Goal: Task Accomplishment & Management: Complete application form

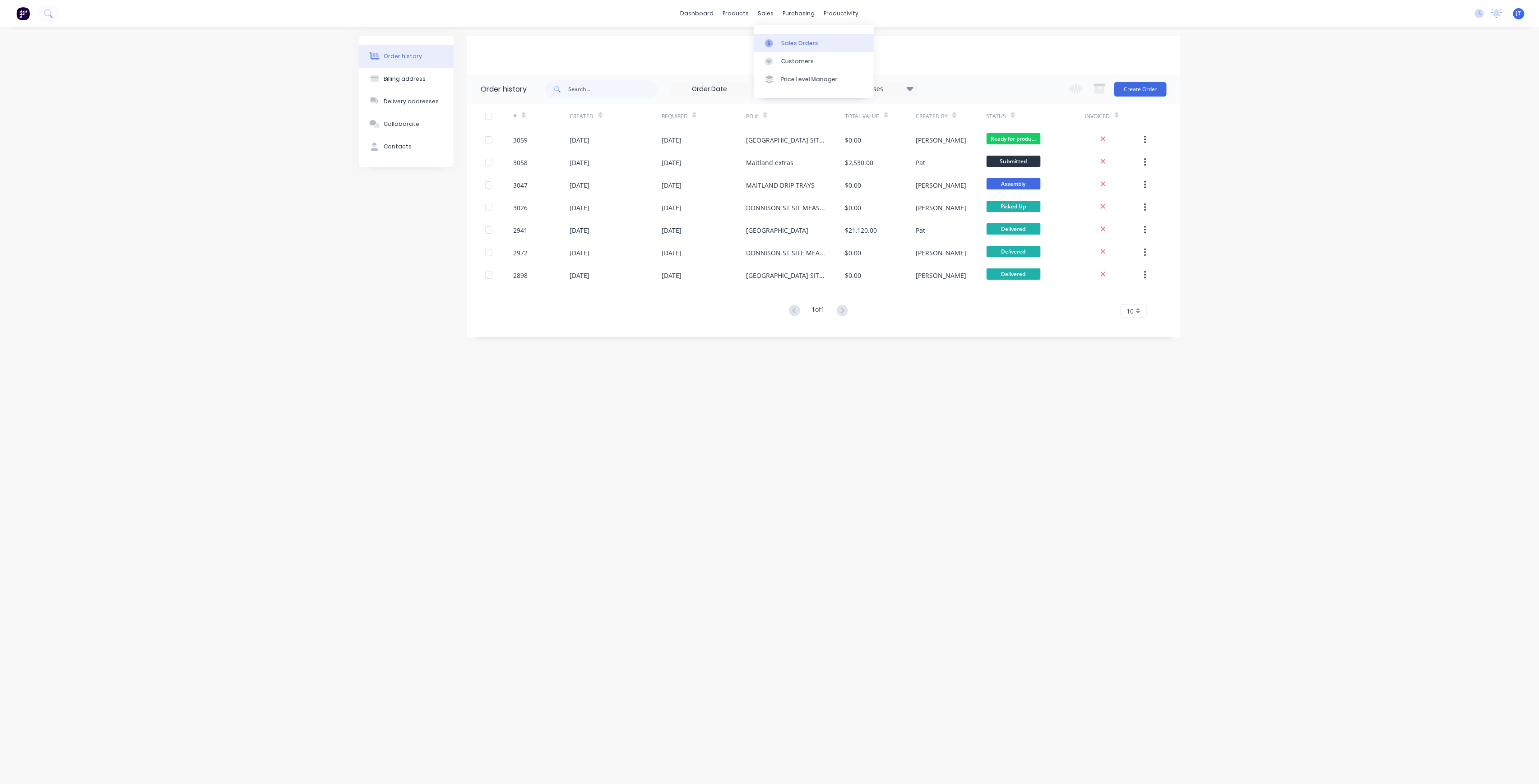
click at [802, 48] on link "Sales Orders" at bounding box center [814, 43] width 119 height 18
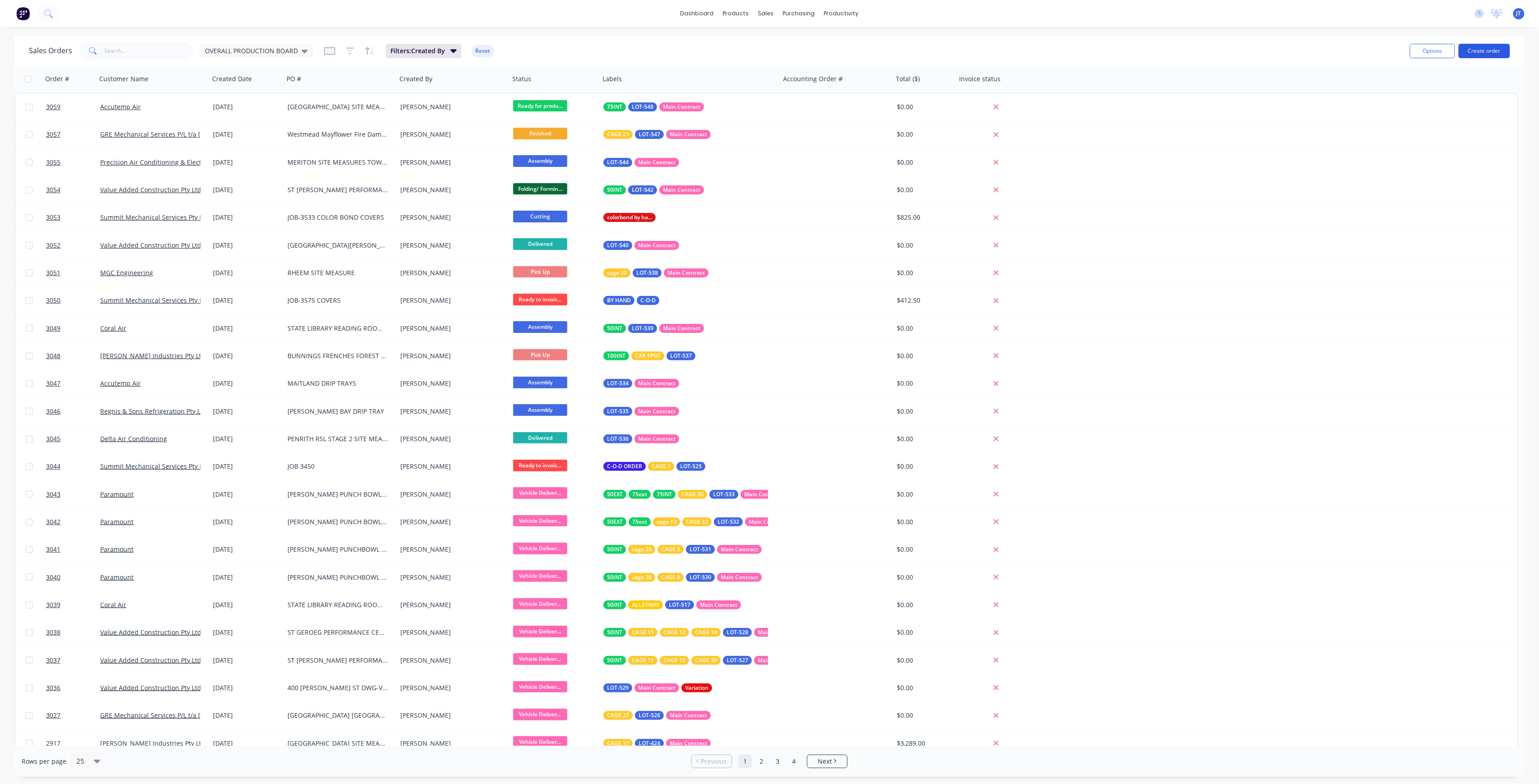
click at [1486, 54] on button "Create order" at bounding box center [1485, 51] width 51 height 14
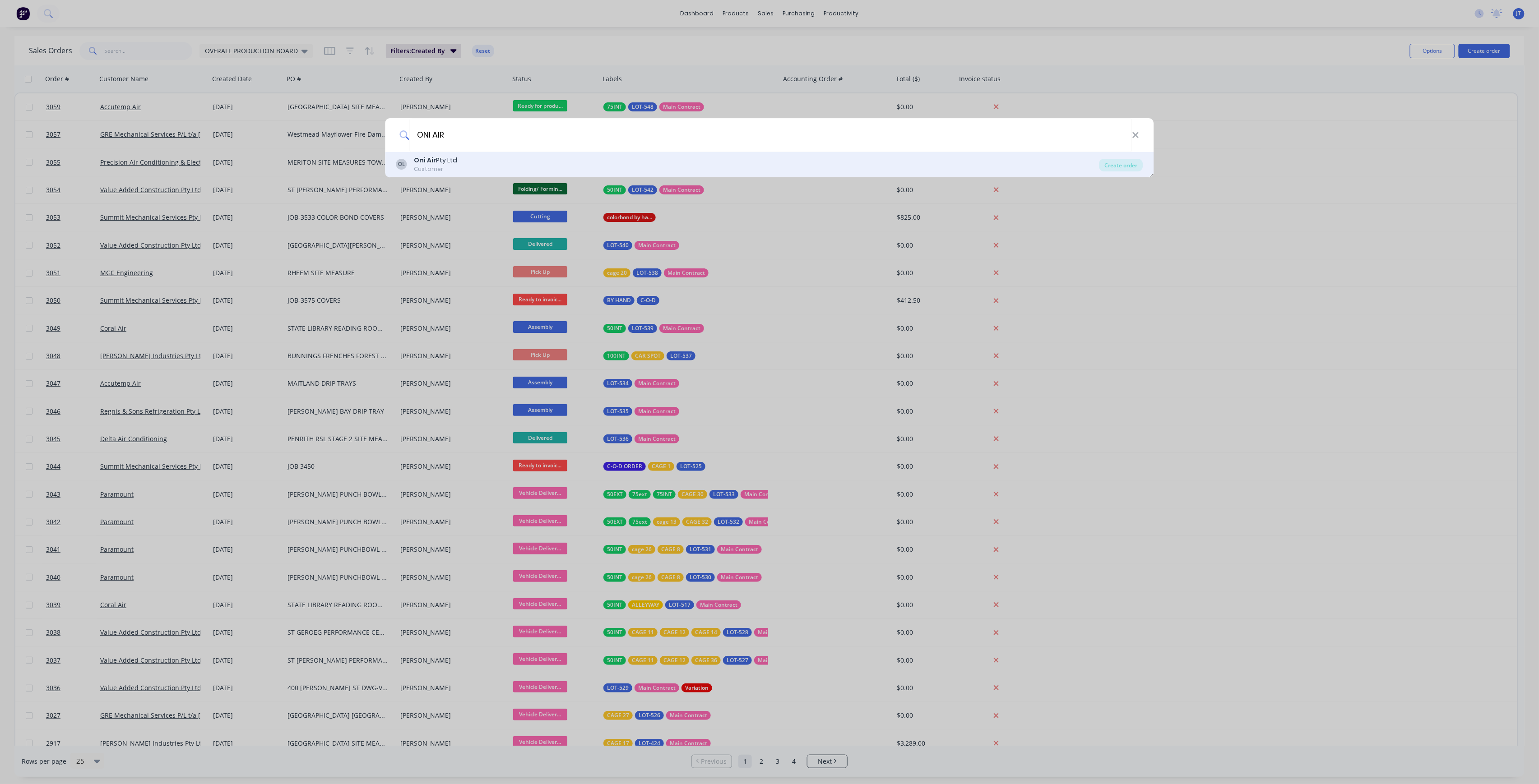
type input "ONI AIR"
click at [900, 159] on div "OL Oni Air Pty Ltd Customer" at bounding box center [747, 164] width 703 height 17
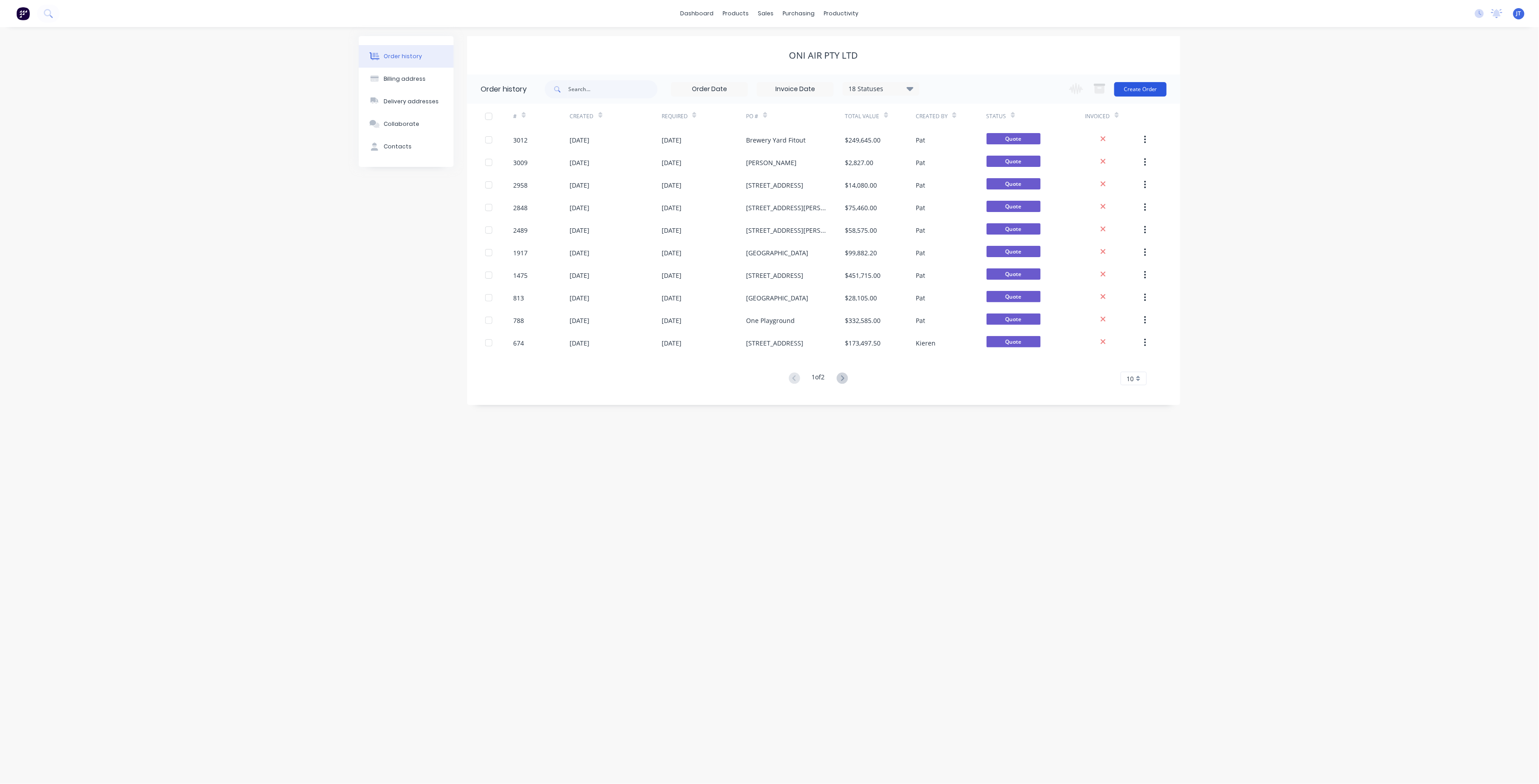
click at [1154, 88] on button "Create Order" at bounding box center [1141, 89] width 53 height 14
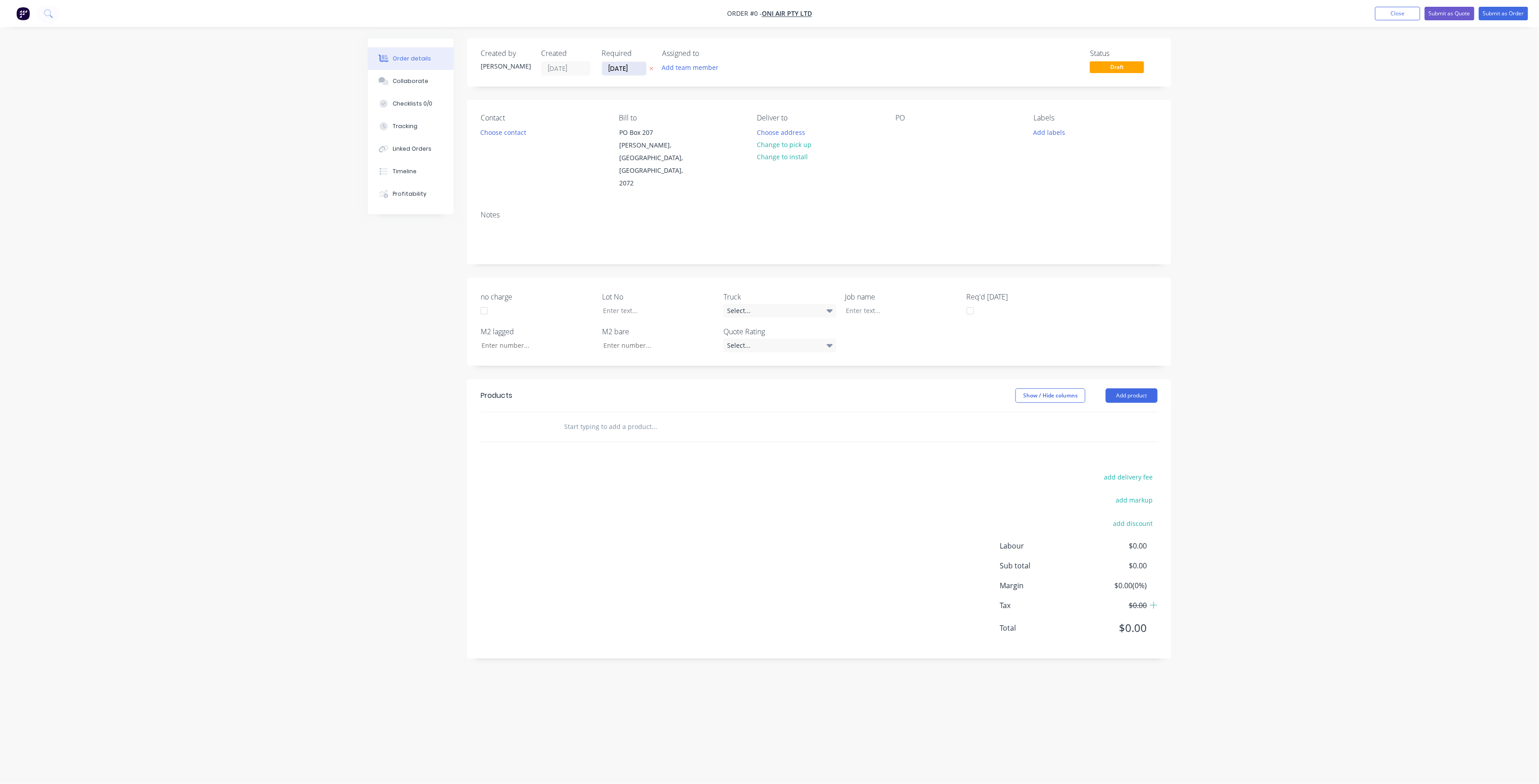
click at [609, 69] on input "[DATE]" at bounding box center [624, 68] width 44 height 14
click at [672, 148] on div "15" at bounding box center [669, 149] width 14 height 14
type input "[DATE]"
click at [703, 62] on button "Add team member" at bounding box center [690, 67] width 66 height 12
click at [706, 115] on div "[PERSON_NAME] (You)" at bounding box center [735, 118] width 90 height 10
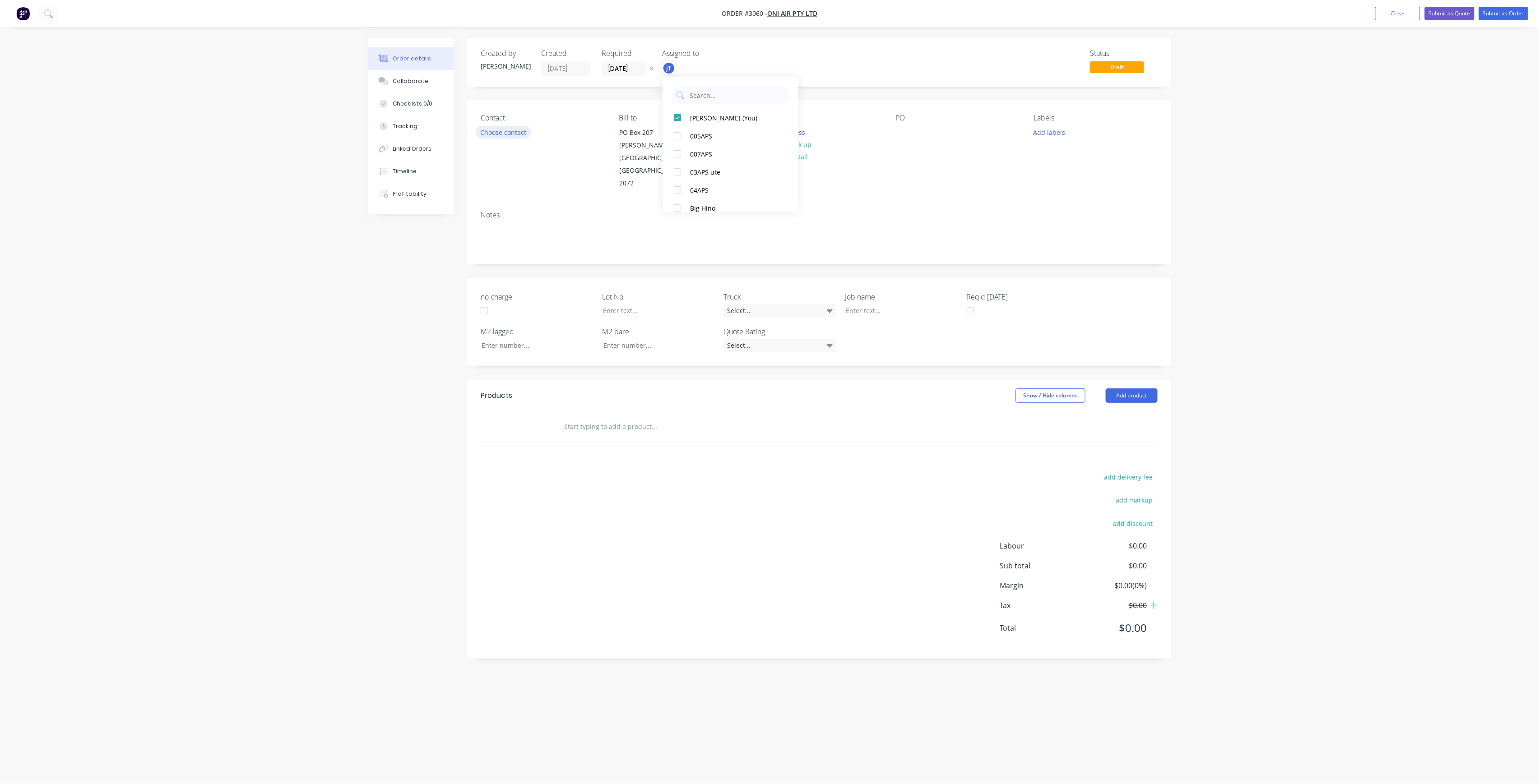
click at [516, 134] on button "Choose contact" at bounding box center [503, 132] width 56 height 12
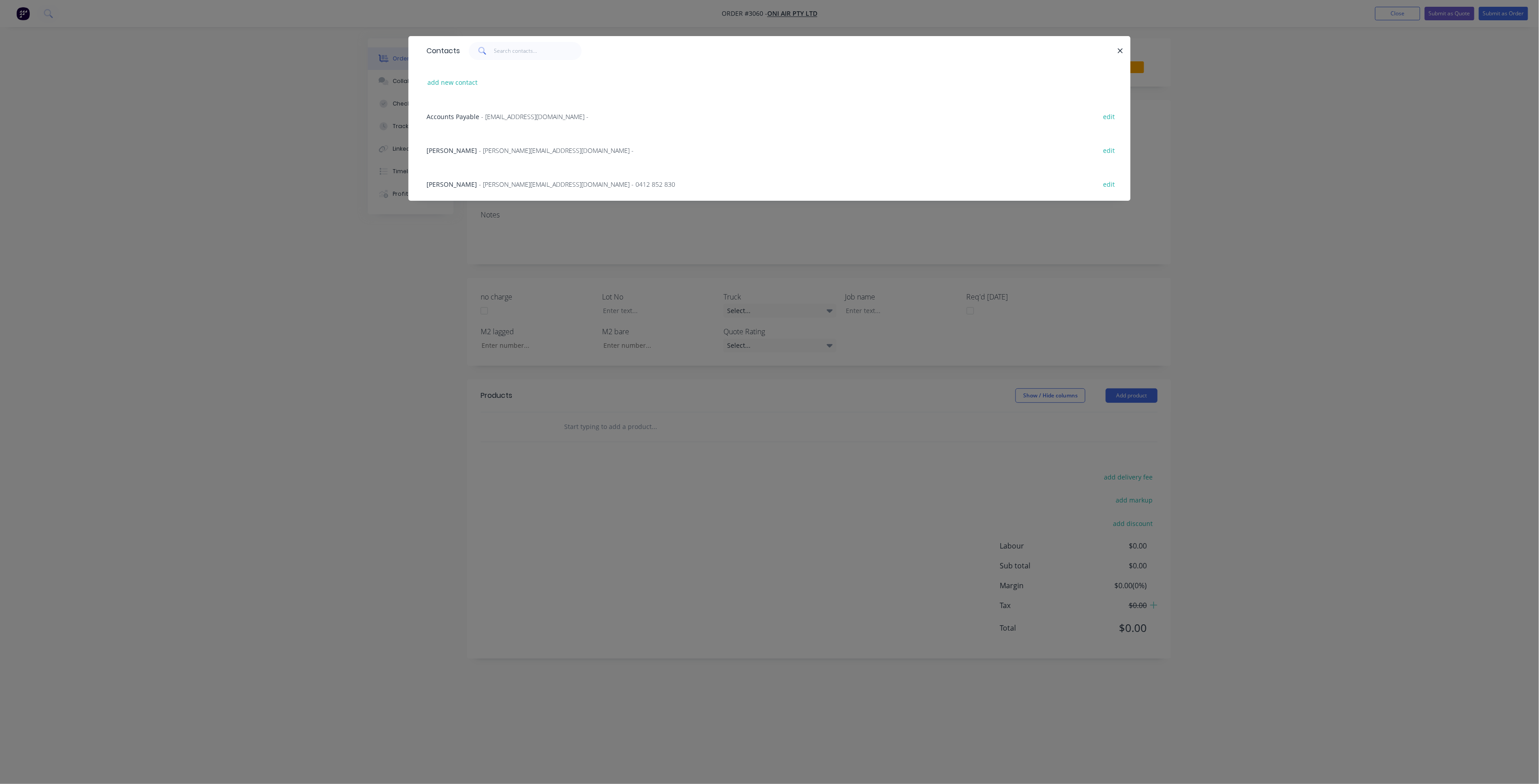
click at [511, 146] on span "- [PERSON_NAME][EMAIL_ADDRESS][DOMAIN_NAME] -" at bounding box center [556, 150] width 155 height 8
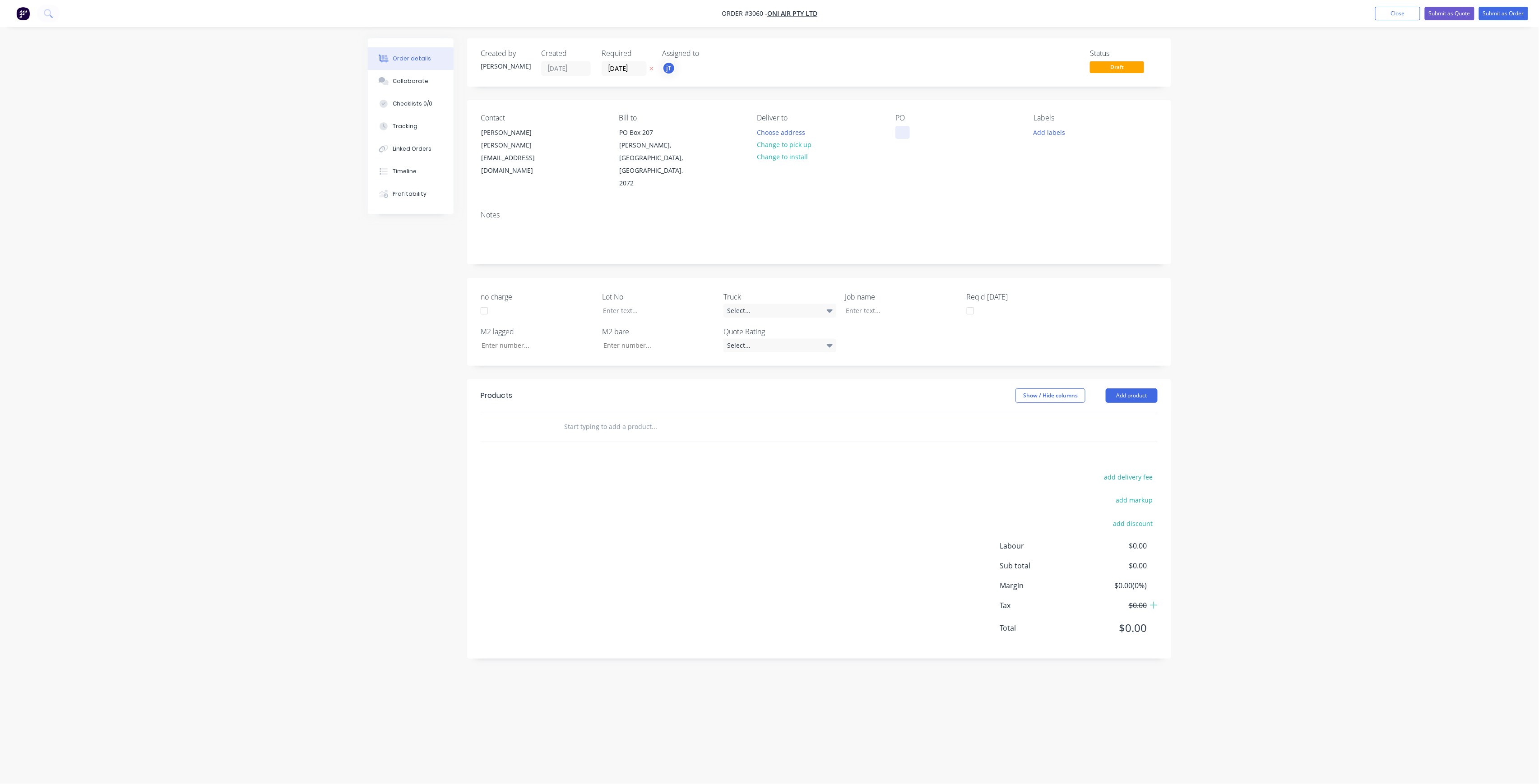
click at [896, 133] on div at bounding box center [903, 133] width 14 height 13
click at [1051, 130] on button "Add labels" at bounding box center [1049, 132] width 41 height 12
click at [1071, 156] on input "text" at bounding box center [1109, 159] width 94 height 18
click at [1067, 215] on div "LOT-551" at bounding box center [1072, 213] width 29 height 10
drag, startPoint x: 1100, startPoint y: 163, endPoint x: 1062, endPoint y: 165, distance: 38.1
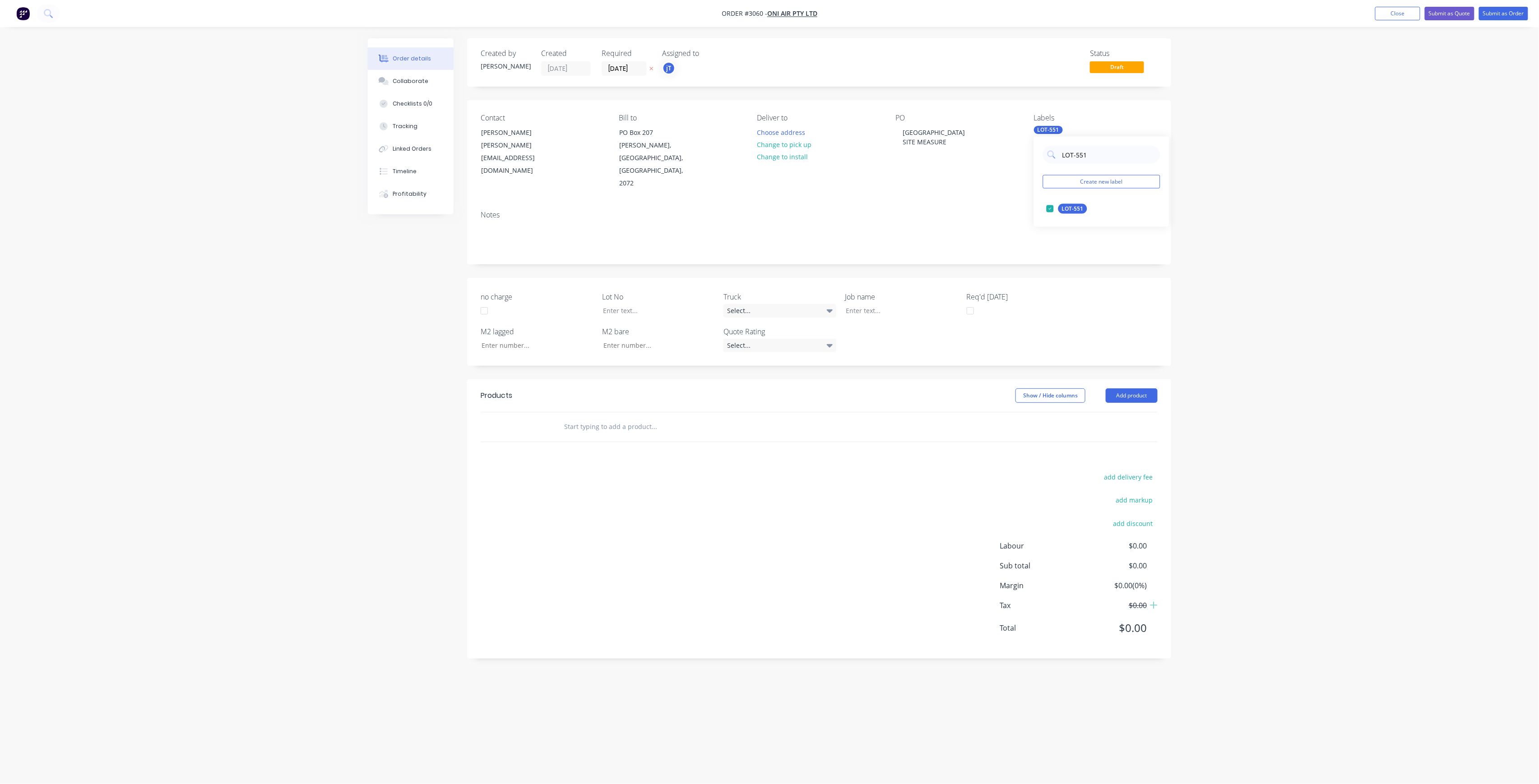
click at [1062, 165] on div "LOT-551 Create new label LOT-551 edit" at bounding box center [1102, 182] width 136 height 90
type input "MAIN"
click at [1077, 210] on div "Main Contract" at bounding box center [1080, 208] width 45 height 10
click at [609, 418] on input "text" at bounding box center [654, 427] width 180 height 18
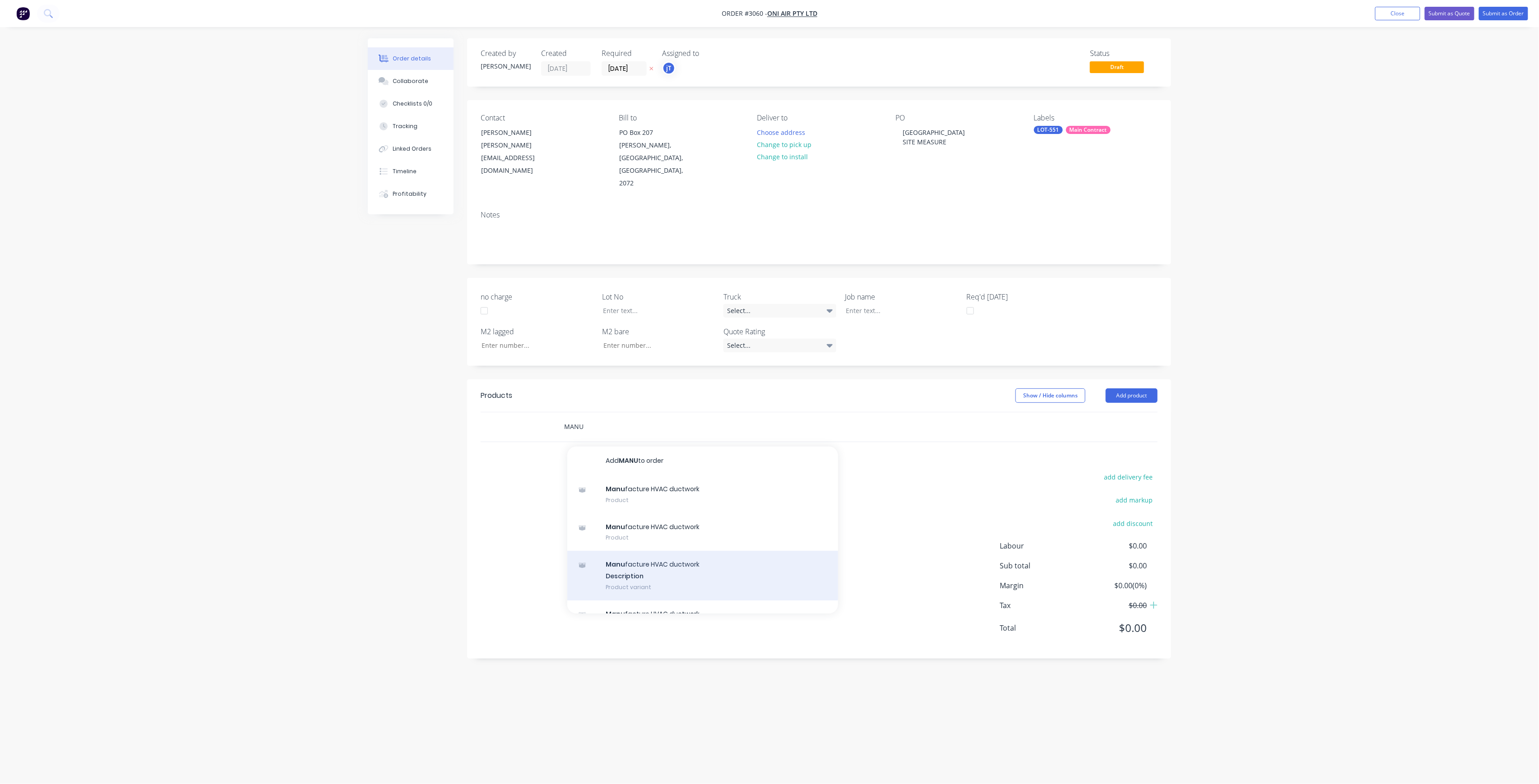
type input "MANU"
click at [677, 551] on div "Manu facture HVAC ductwork Description Product variant" at bounding box center [703, 575] width 271 height 50
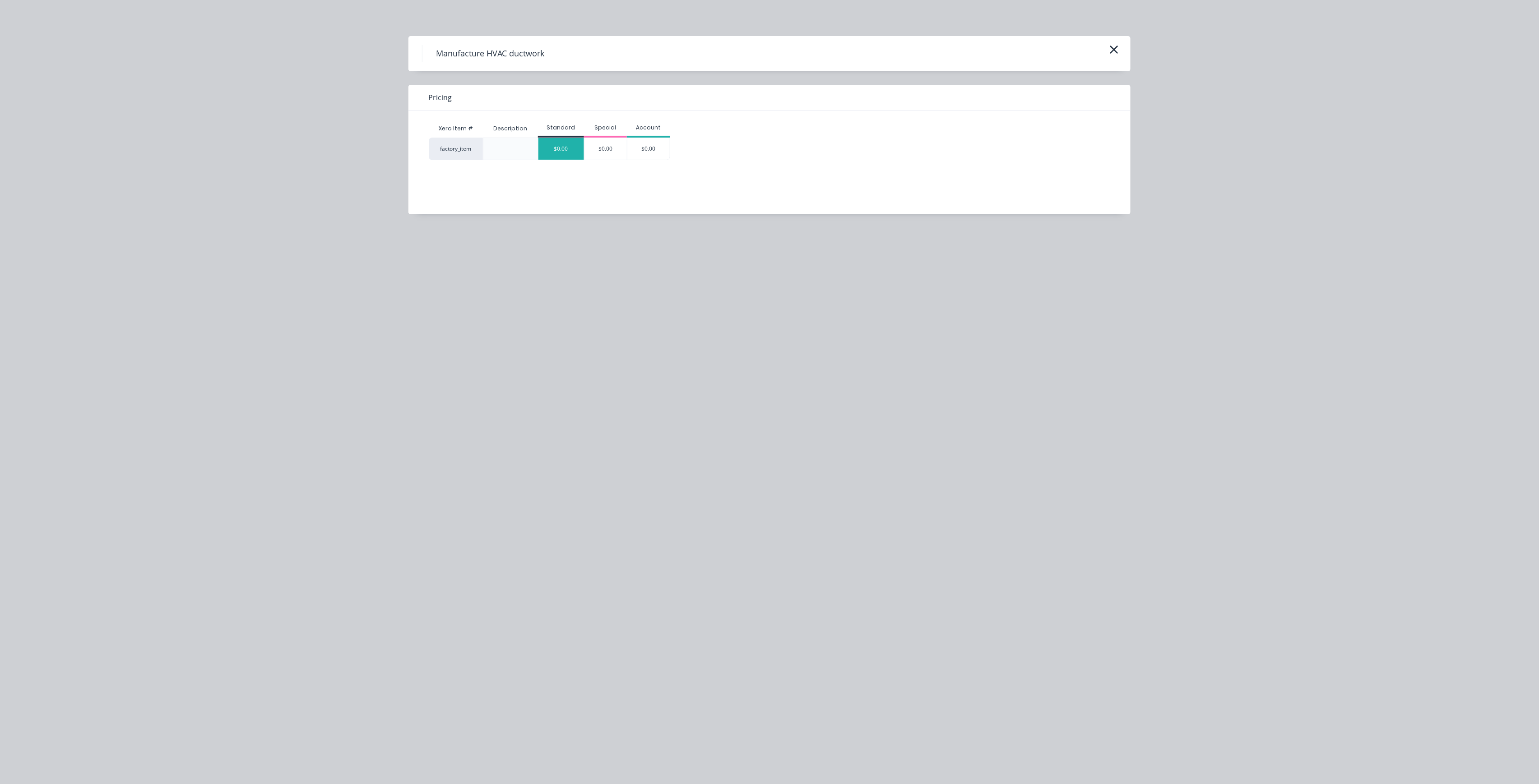
click at [557, 155] on div "$0.00" at bounding box center [561, 149] width 45 height 21
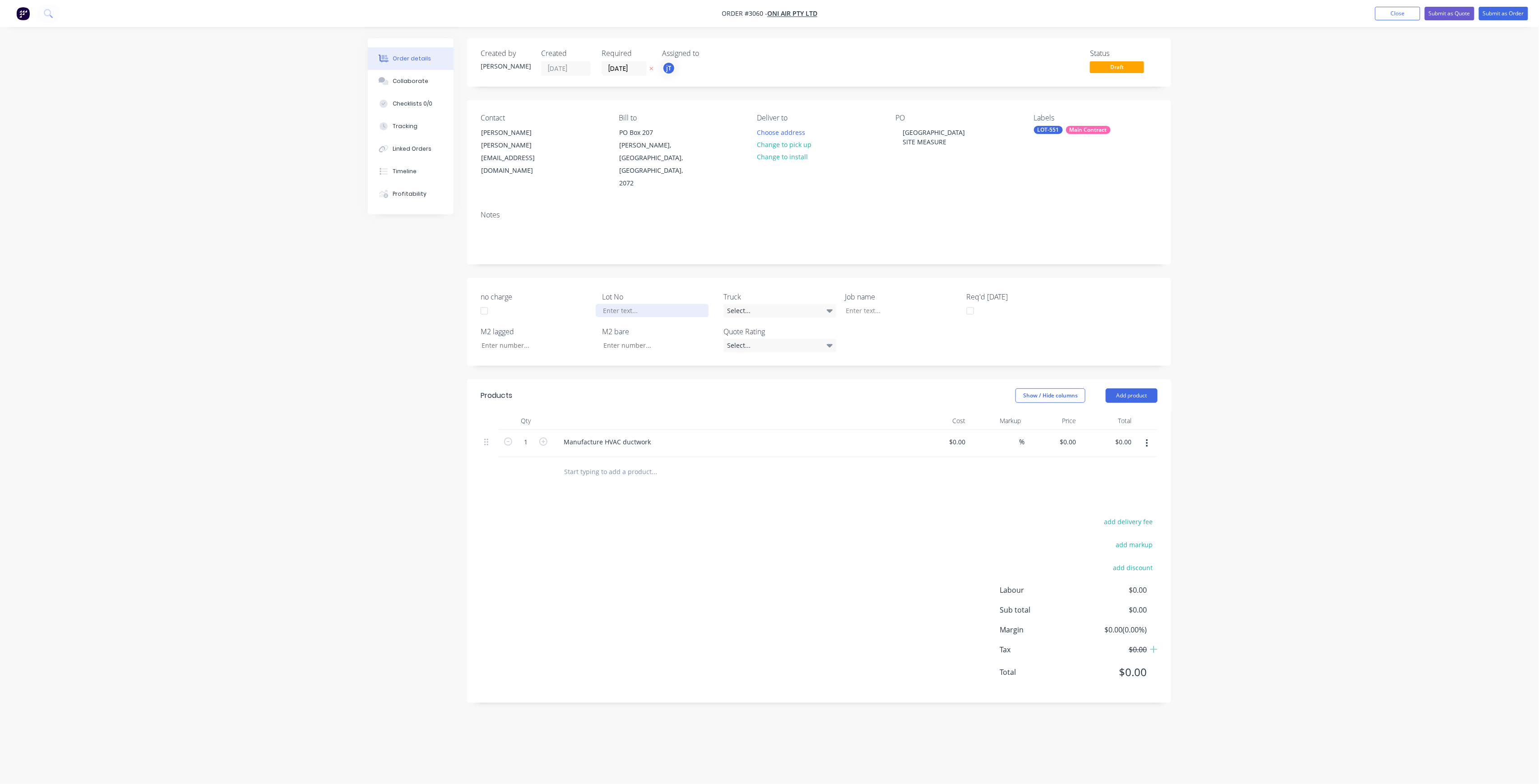
click at [700, 304] on div at bounding box center [652, 310] width 113 height 13
click at [903, 304] on div at bounding box center [895, 310] width 113 height 13
click at [1483, 11] on button "Submit as Order" at bounding box center [1504, 13] width 49 height 14
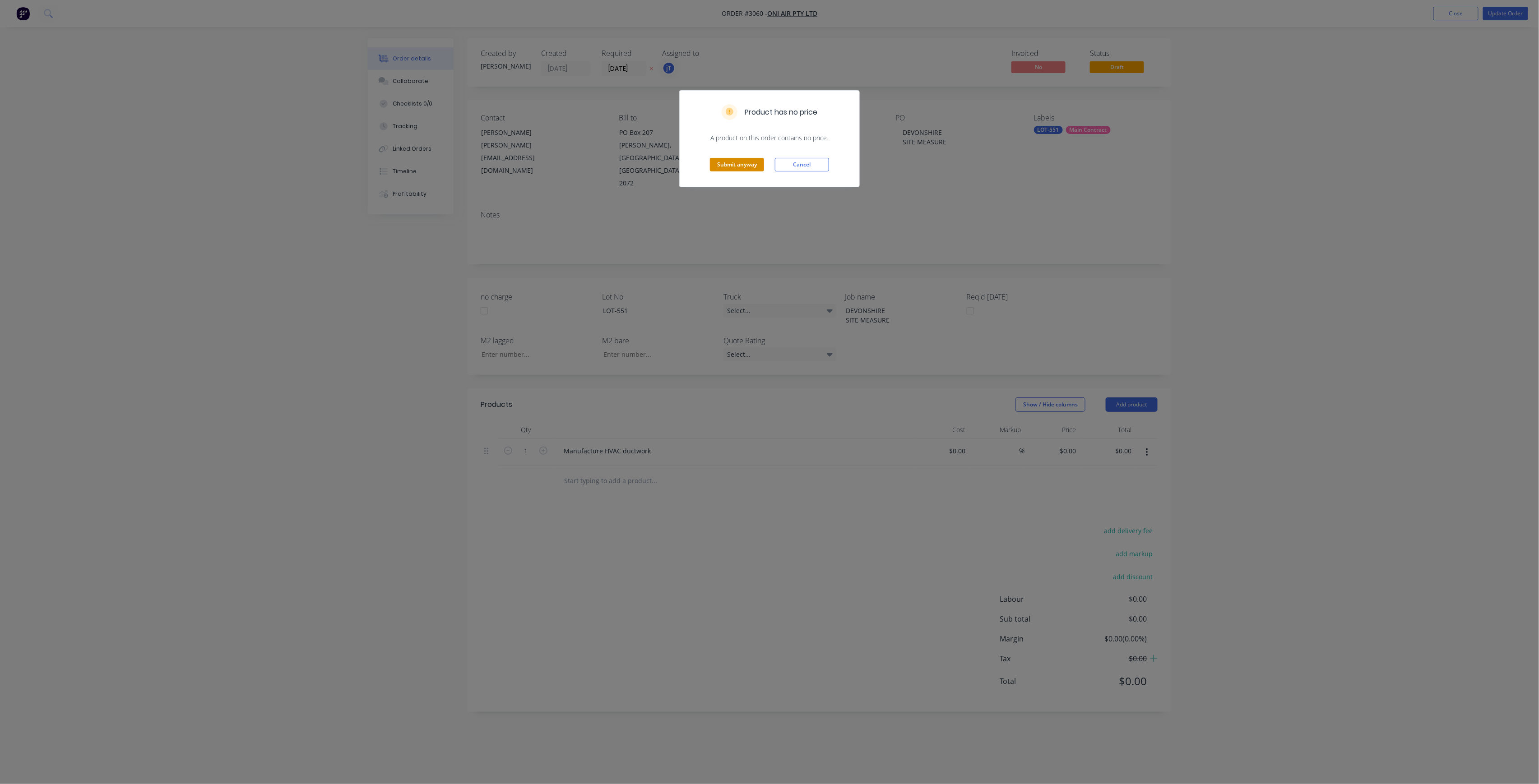
click at [734, 165] on button "Submit anyway" at bounding box center [737, 164] width 54 height 14
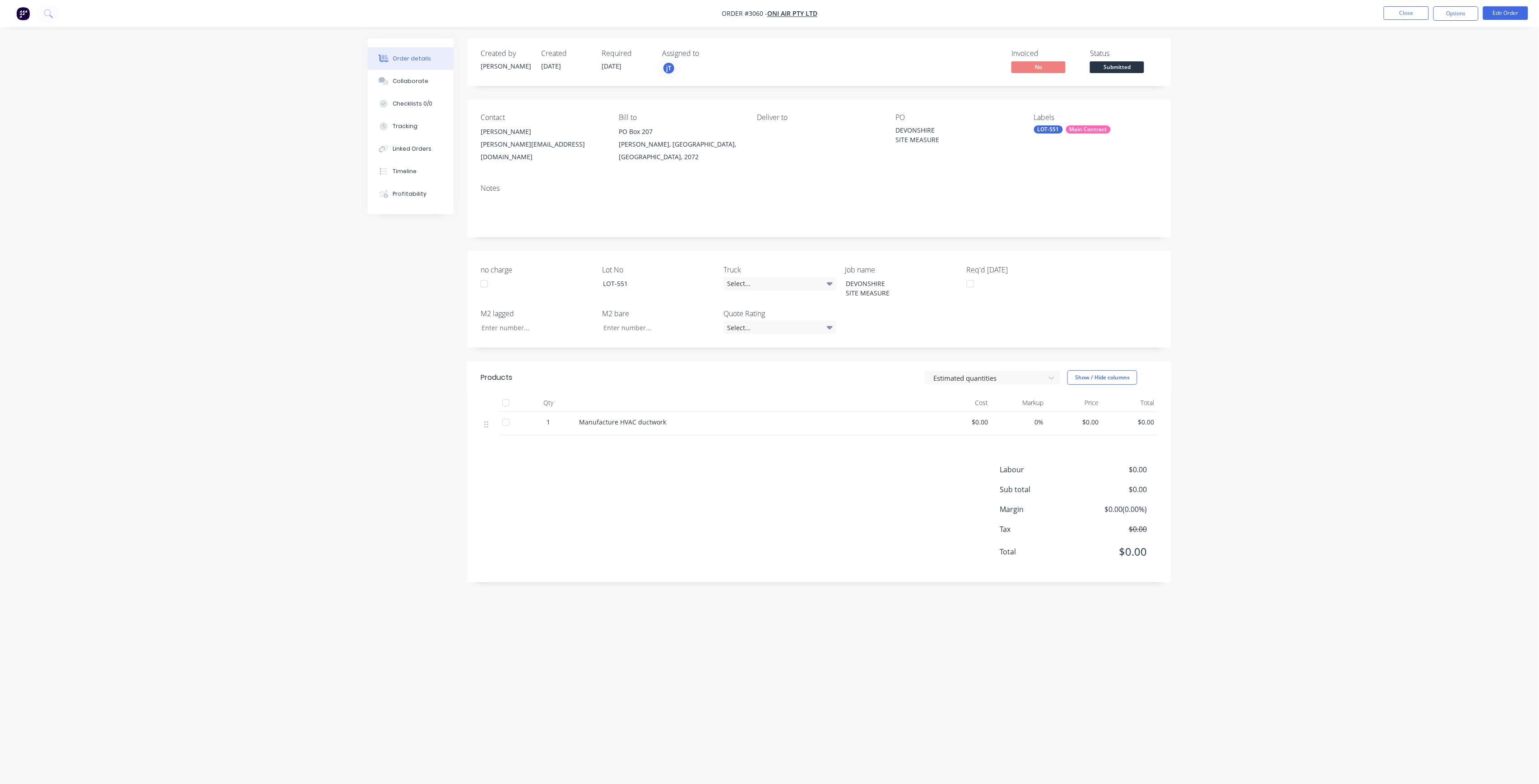
click at [1138, 73] on button "Submitted" at bounding box center [1117, 68] width 54 height 14
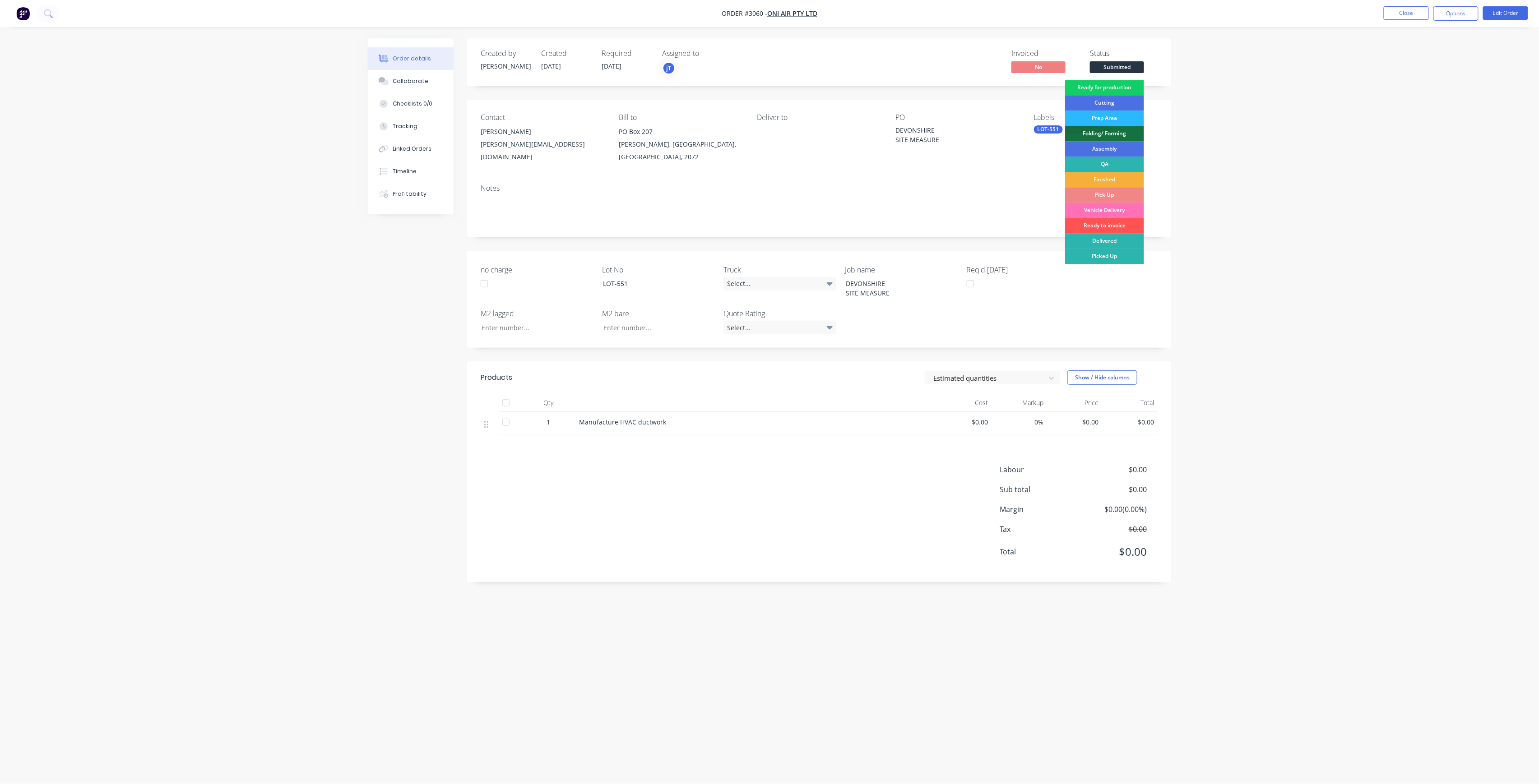
click at [1127, 85] on div "Ready for production" at bounding box center [1105, 88] width 79 height 16
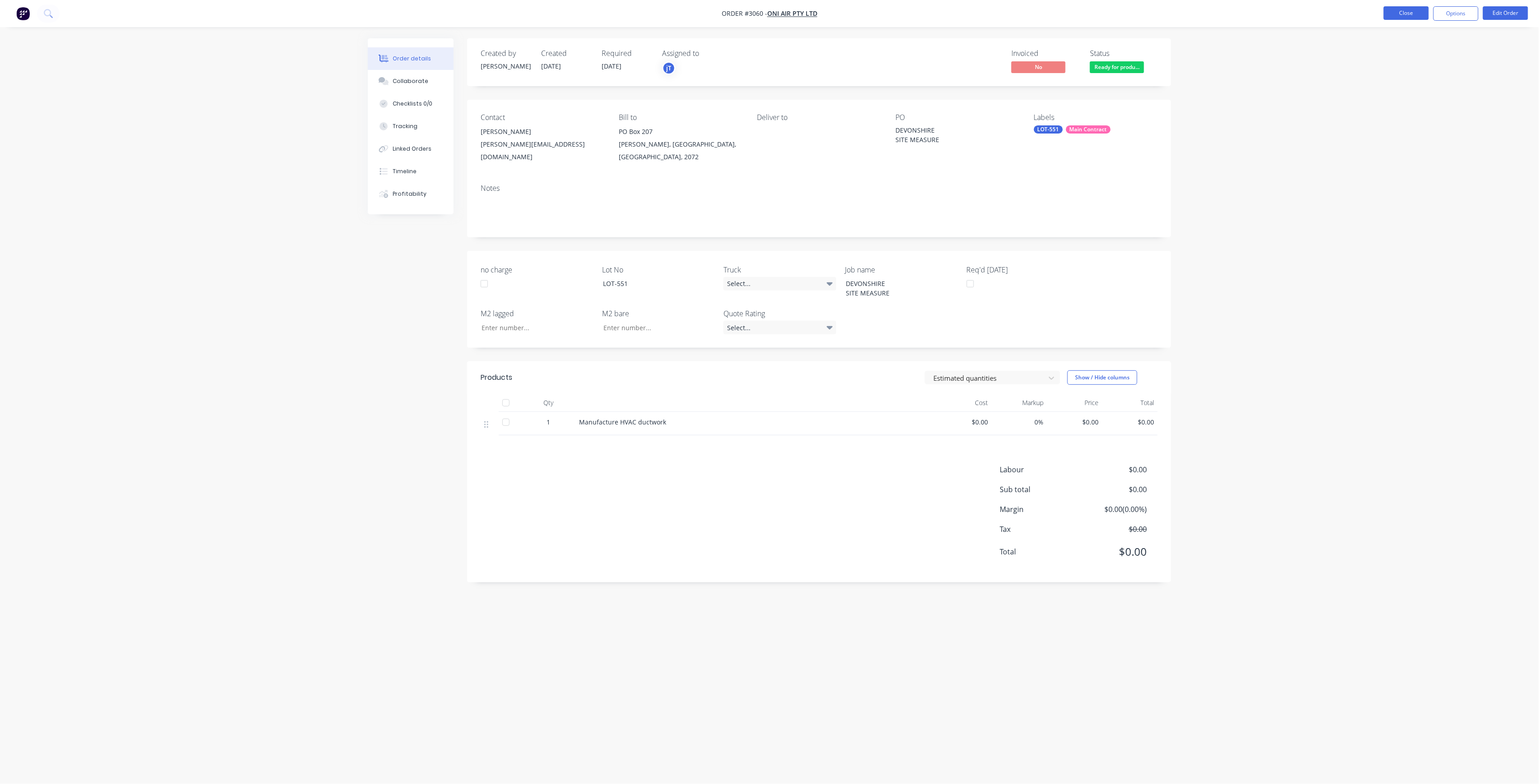
click at [1402, 17] on button "Close" at bounding box center [1406, 13] width 45 height 14
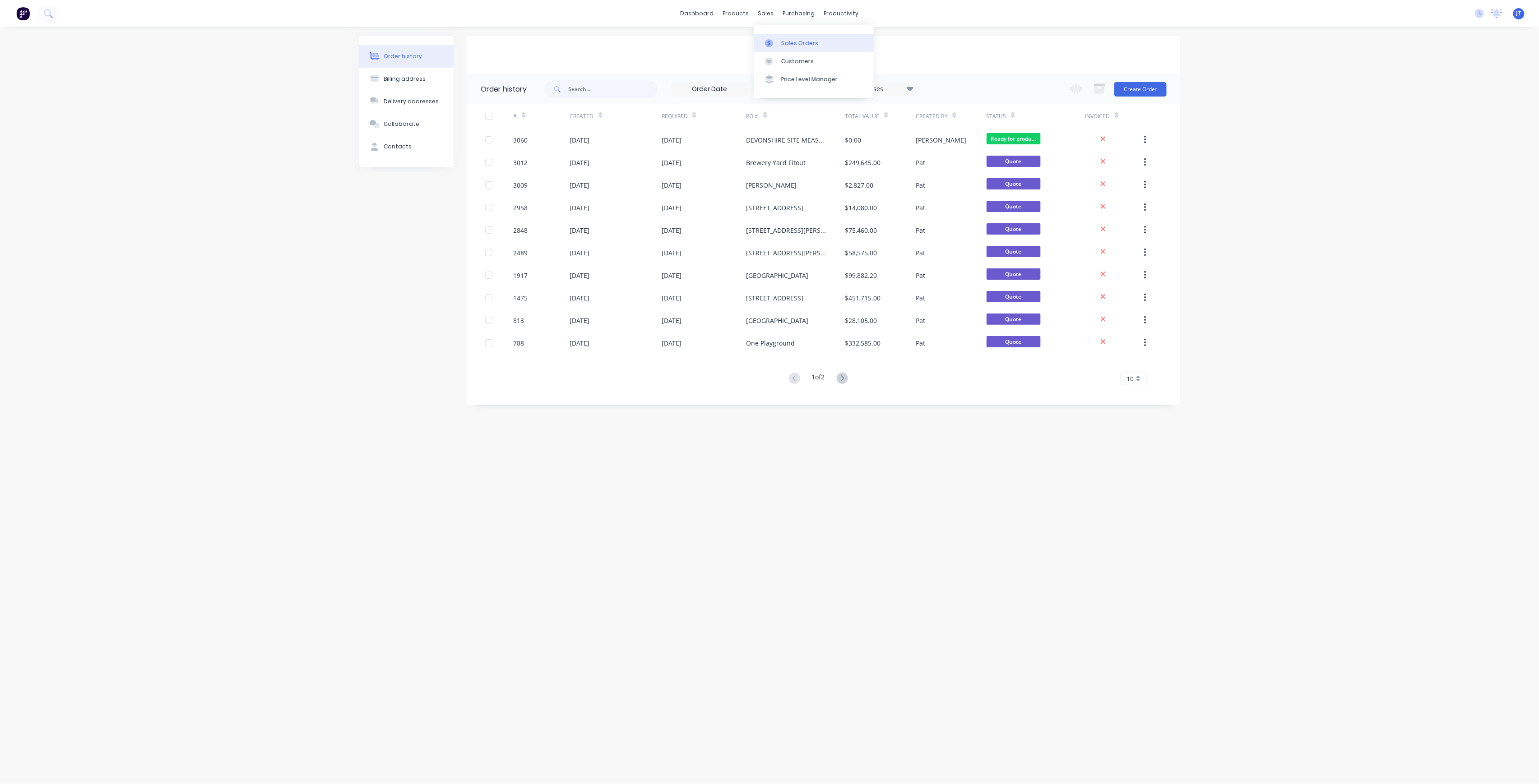
click at [815, 46] on div "Sales Orders" at bounding box center [800, 44] width 37 height 8
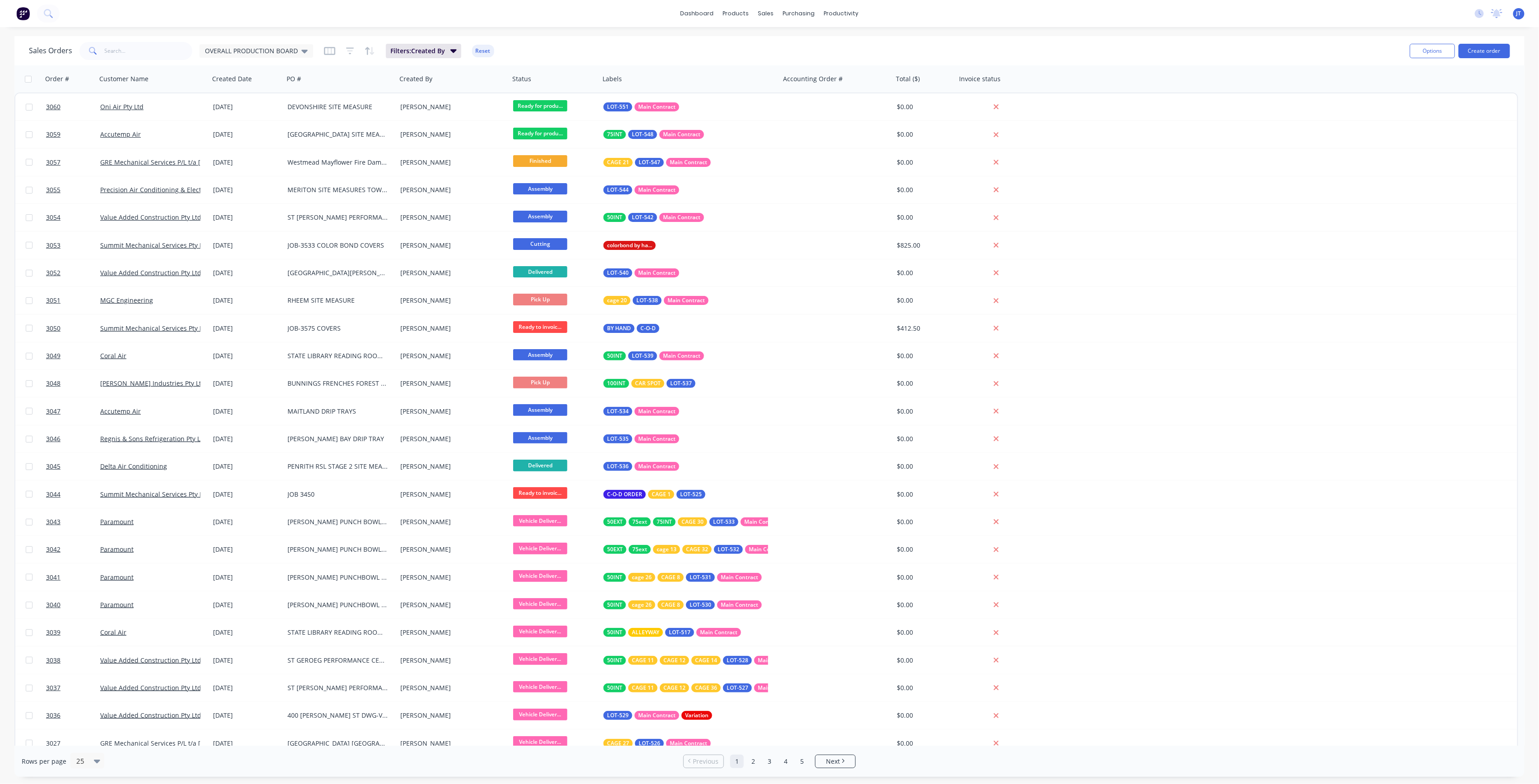
click at [1481, 41] on div "Options Create order" at bounding box center [1458, 50] width 104 height 22
click at [1480, 44] on button "Create order" at bounding box center [1485, 51] width 51 height 14
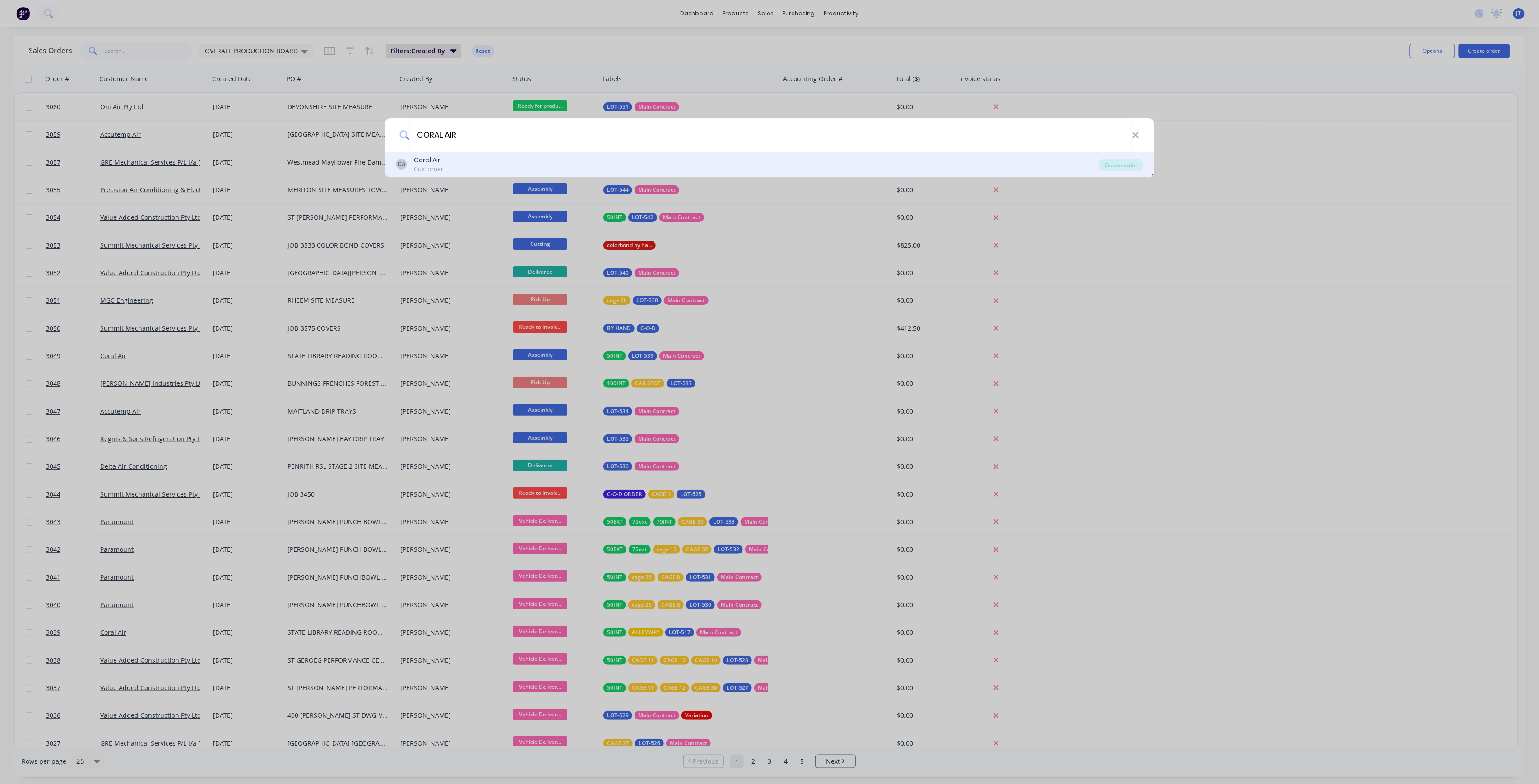
type input "CORAL AIR"
click at [1036, 165] on div "CA Coral Air Customer" at bounding box center [747, 164] width 703 height 17
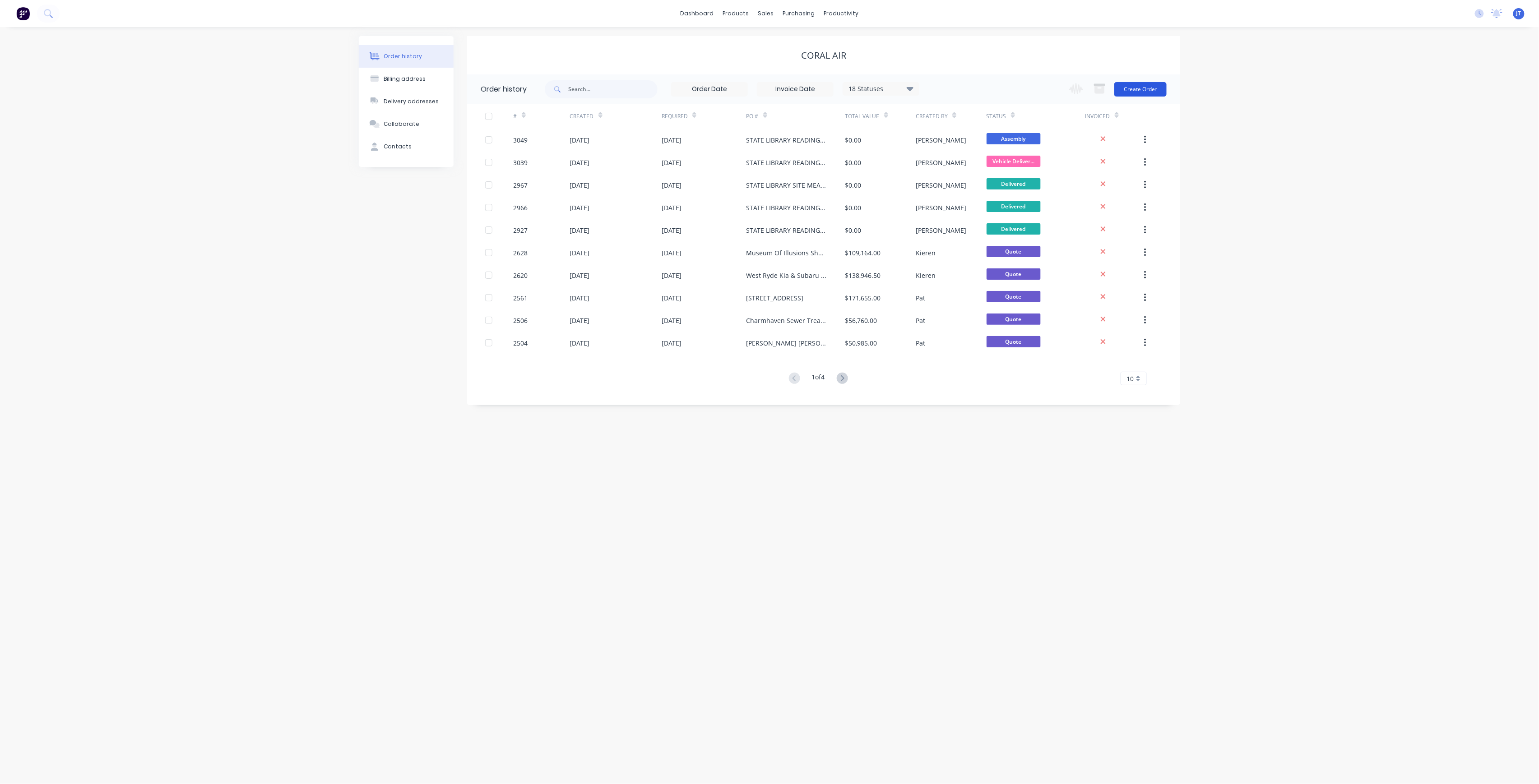
click at [1147, 92] on button "Create Order" at bounding box center [1141, 89] width 53 height 14
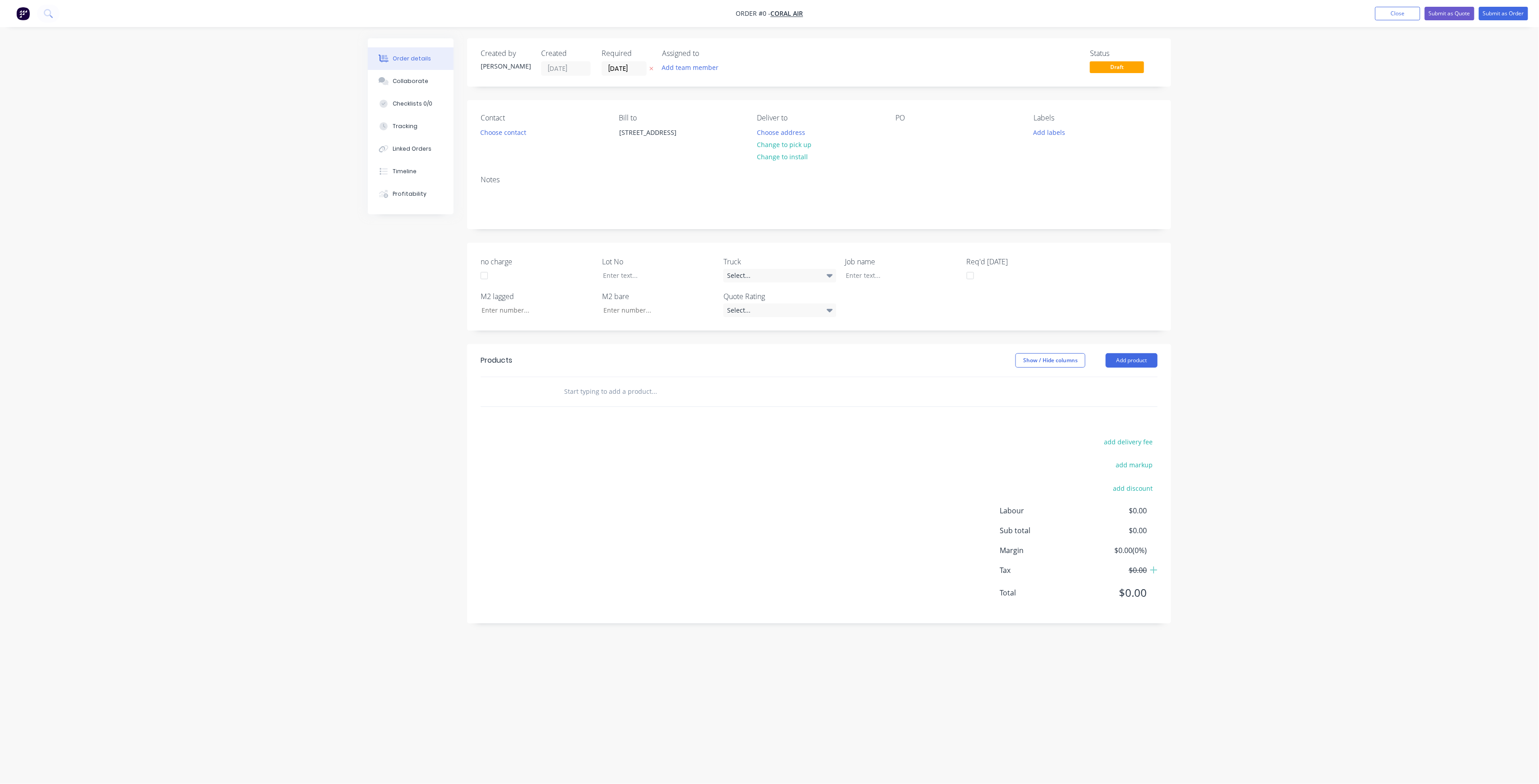
click at [1133, 69] on span "Draft" at bounding box center [1117, 67] width 54 height 11
click at [688, 71] on button "Add team member" at bounding box center [690, 67] width 66 height 12
drag, startPoint x: 703, startPoint y: 115, endPoint x: 626, endPoint y: 136, distance: 79.8
click at [701, 116] on div "[PERSON_NAME] (You)" at bounding box center [735, 118] width 90 height 10
click at [506, 134] on div "Order details Collaborate Checklists 0/0 Tracking Linked Orders Timeline Profit…" at bounding box center [770, 374] width 821 height 673
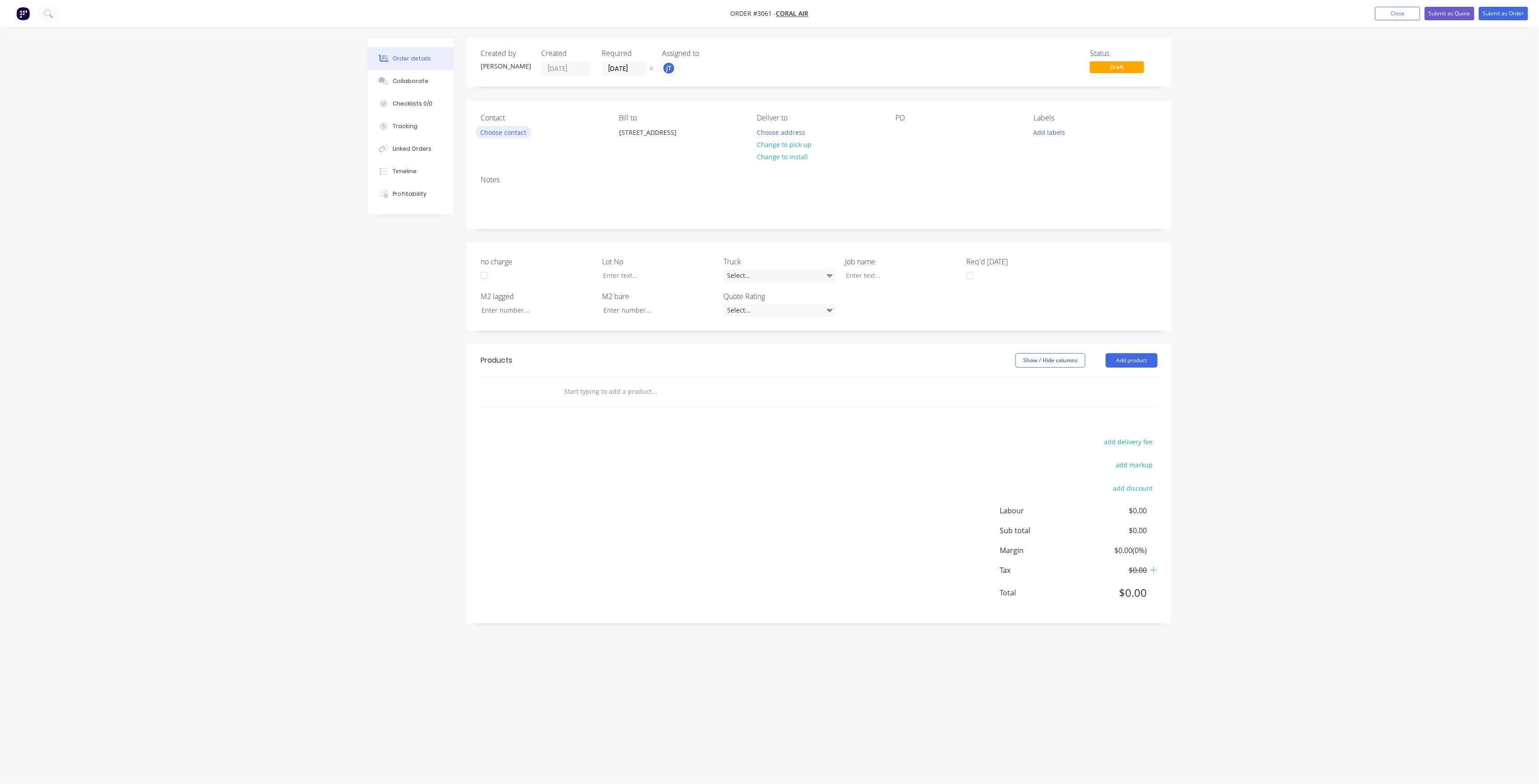
click at [508, 128] on button "Choose contact" at bounding box center [503, 132] width 56 height 12
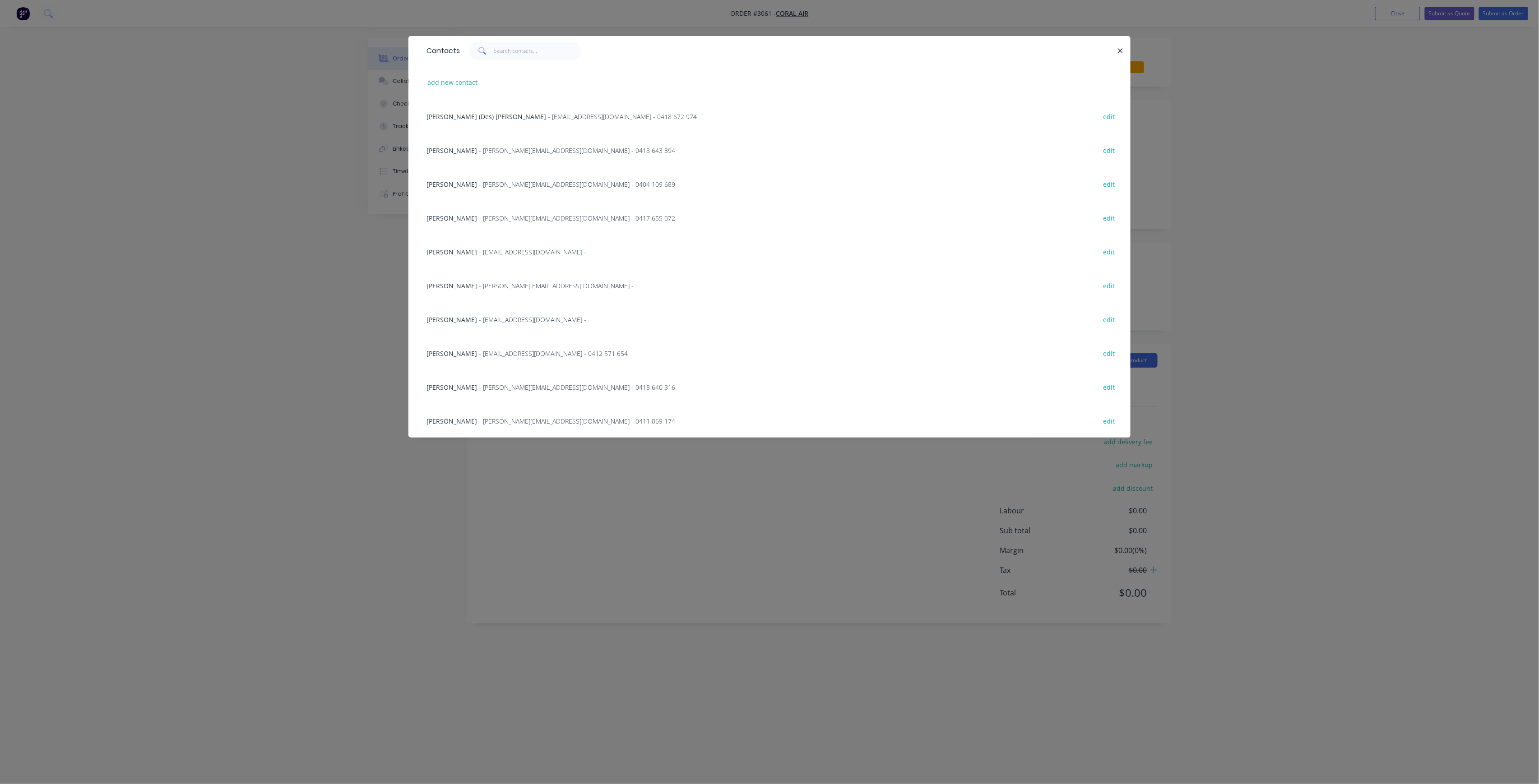
click at [470, 420] on span "[PERSON_NAME]" at bounding box center [452, 421] width 51 height 8
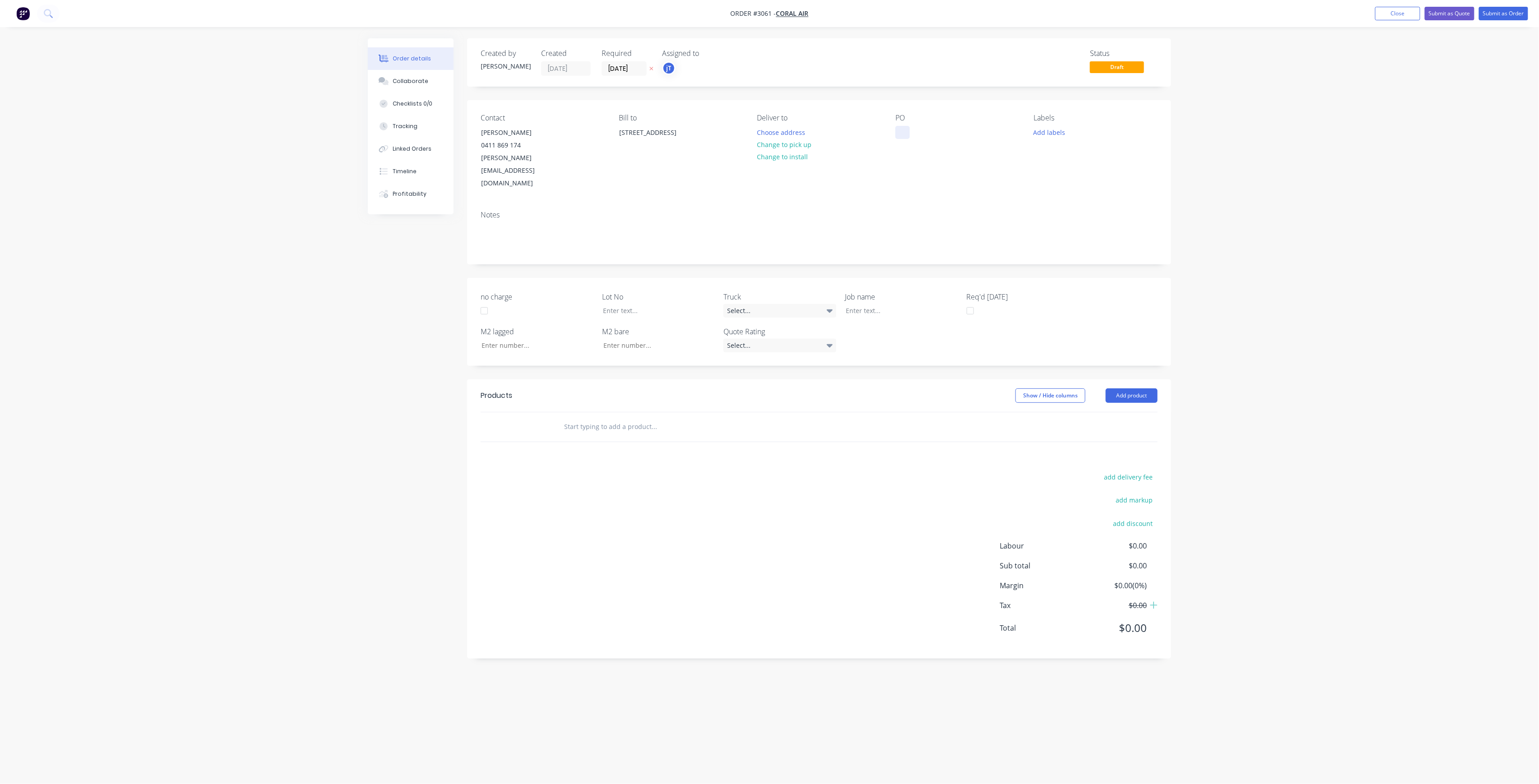
click at [901, 136] on div at bounding box center [903, 133] width 14 height 13
click at [1060, 133] on button "Add labels" at bounding box center [1049, 132] width 41 height 12
click at [1089, 159] on input "text" at bounding box center [1109, 159] width 94 height 18
click at [1071, 215] on div "LOT-550" at bounding box center [1072, 213] width 29 height 10
drag, startPoint x: 1092, startPoint y: 159, endPoint x: 1046, endPoint y: 170, distance: 47.3
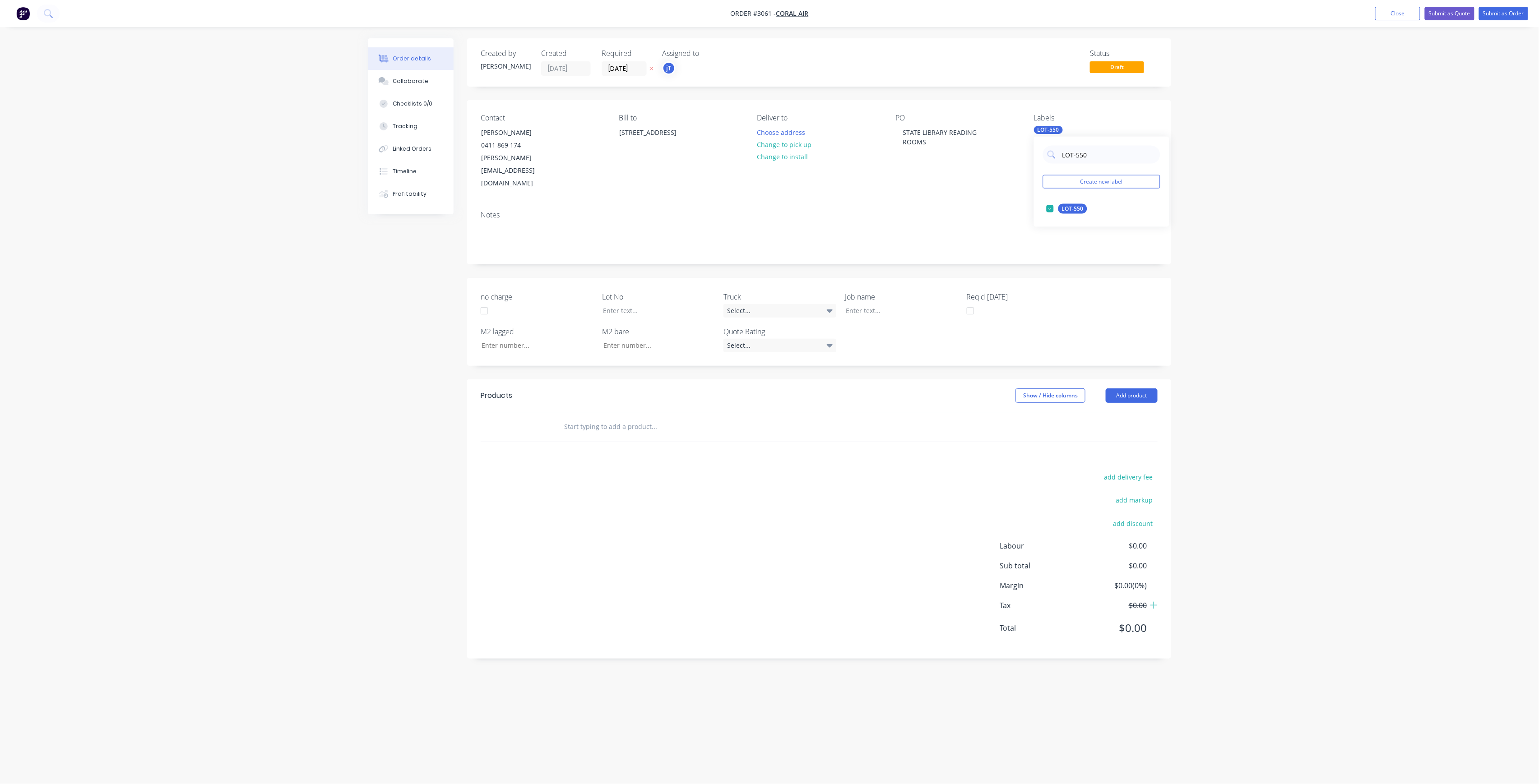
click at [1046, 170] on div "LOT-550 Create new label LOT-550 edit" at bounding box center [1102, 182] width 136 height 90
click at [1086, 208] on div "Main Contract" at bounding box center [1080, 208] width 45 height 10
drag, startPoint x: 1078, startPoint y: 159, endPoint x: 1056, endPoint y: 166, distance: 23.1
click at [1056, 166] on div "MAIN Create new label Main Contract edit" at bounding box center [1102, 182] width 136 height 90
click at [1072, 263] on div "50INT" at bounding box center [1069, 263] width 23 height 10
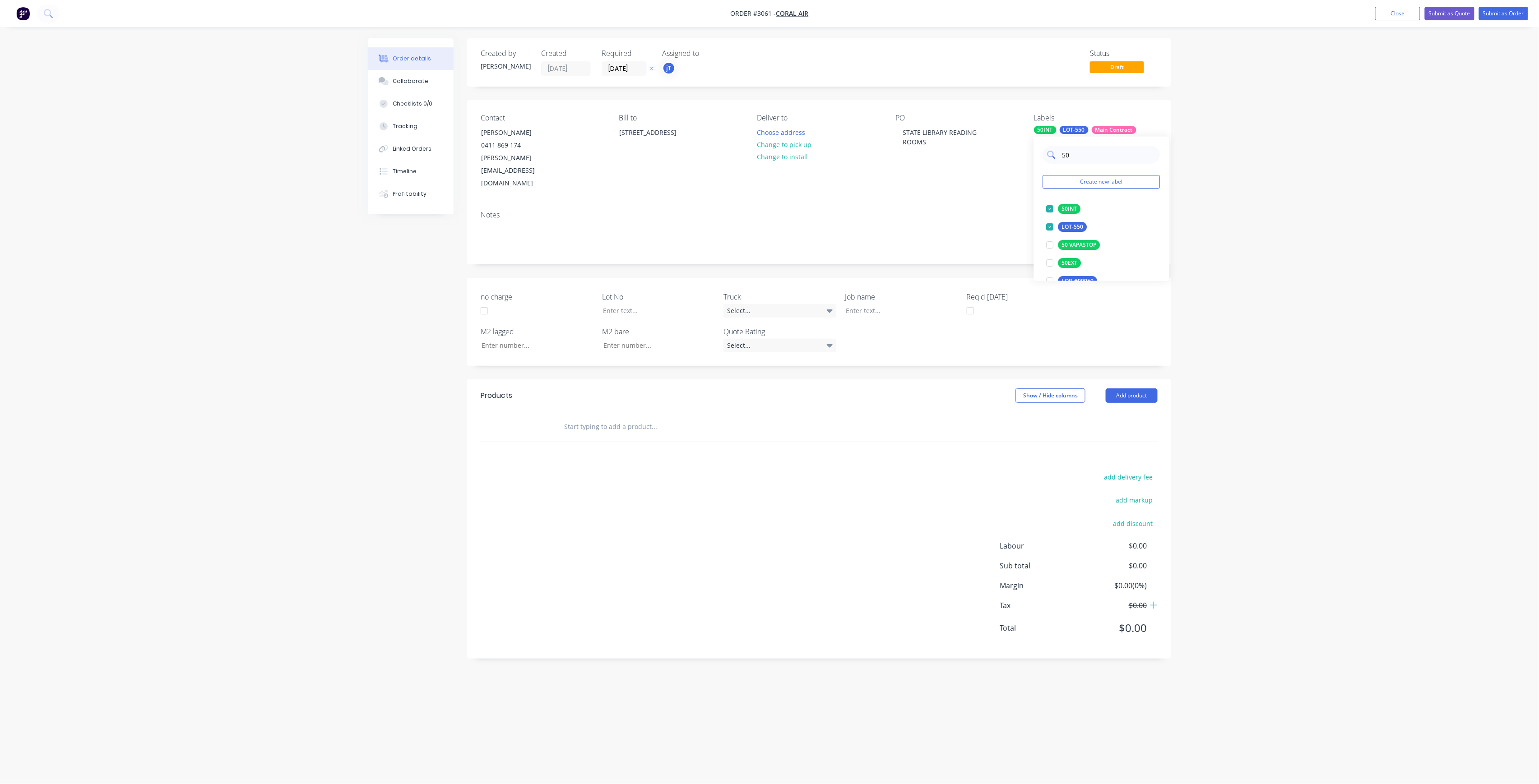
drag, startPoint x: 1075, startPoint y: 152, endPoint x: 1048, endPoint y: 161, distance: 28.5
click at [1049, 161] on div "50" at bounding box center [1102, 155] width 117 height 18
type input "75"
click at [1062, 245] on div "75INT" at bounding box center [1069, 245] width 23 height 10
drag, startPoint x: 609, startPoint y: 394, endPoint x: 601, endPoint y: 399, distance: 9.4
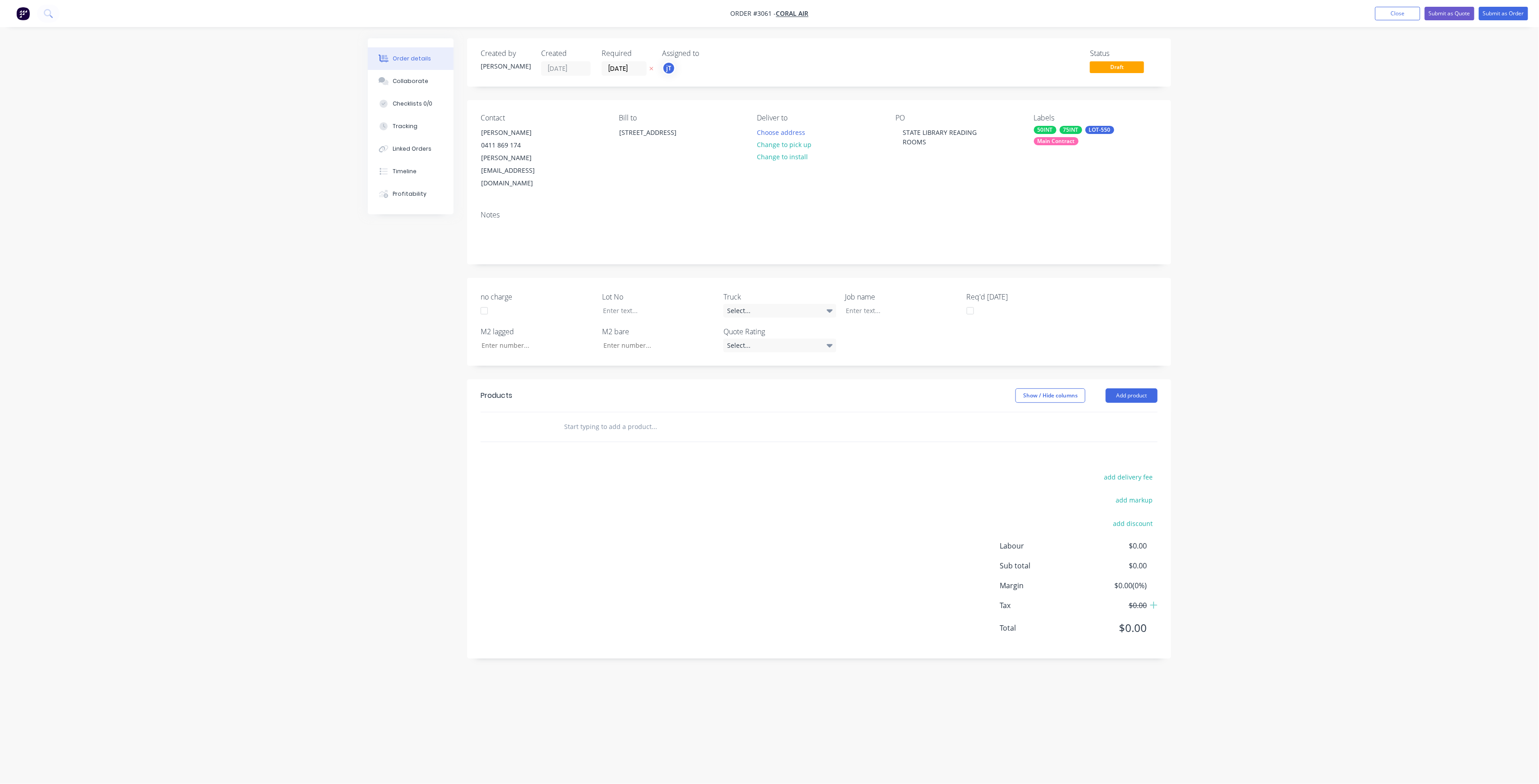
click at [608, 418] on input "text" at bounding box center [654, 427] width 180 height 18
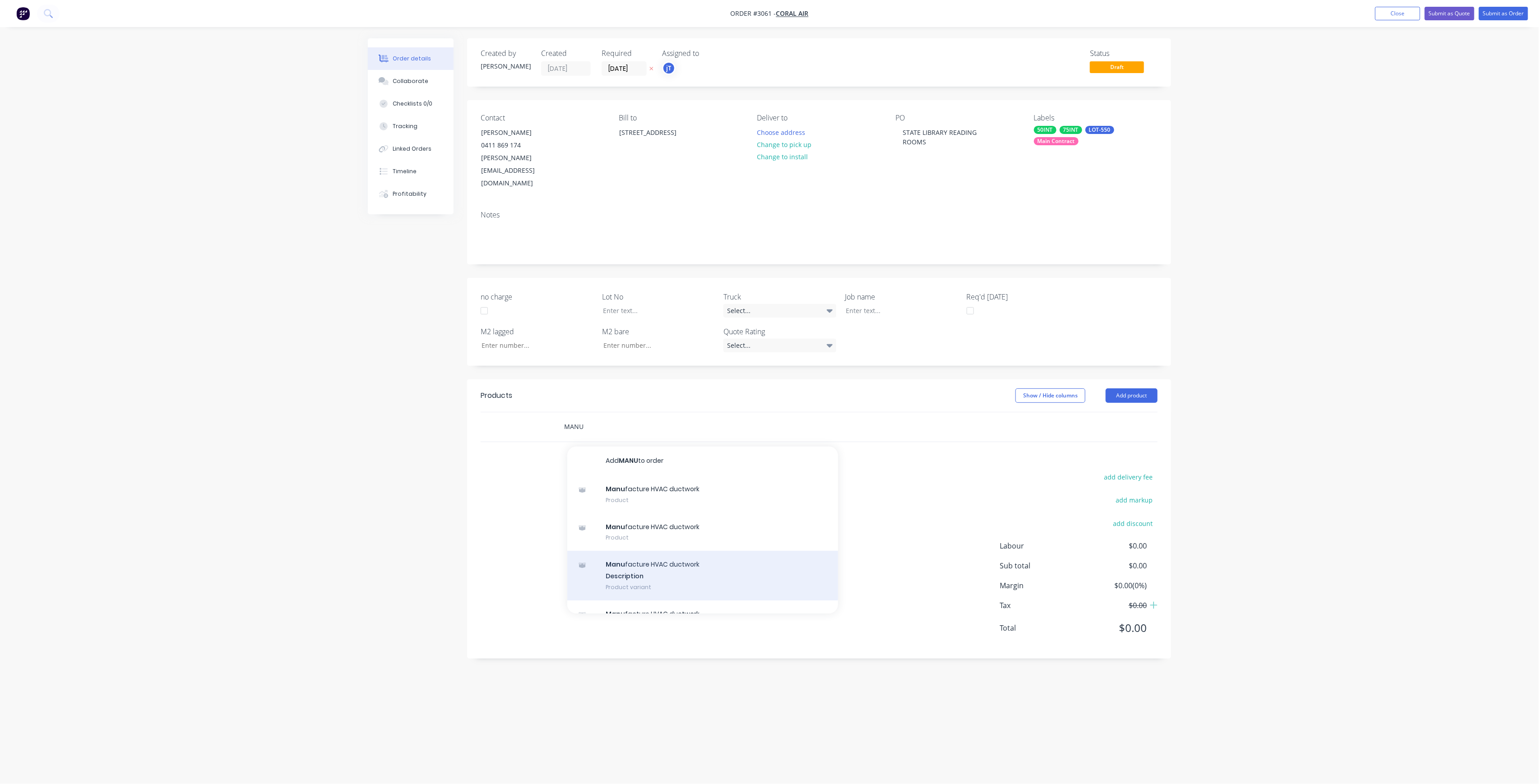
type input "MANU"
click at [667, 551] on div "Manu facture HVAC ductwork Description Product variant" at bounding box center [703, 575] width 271 height 50
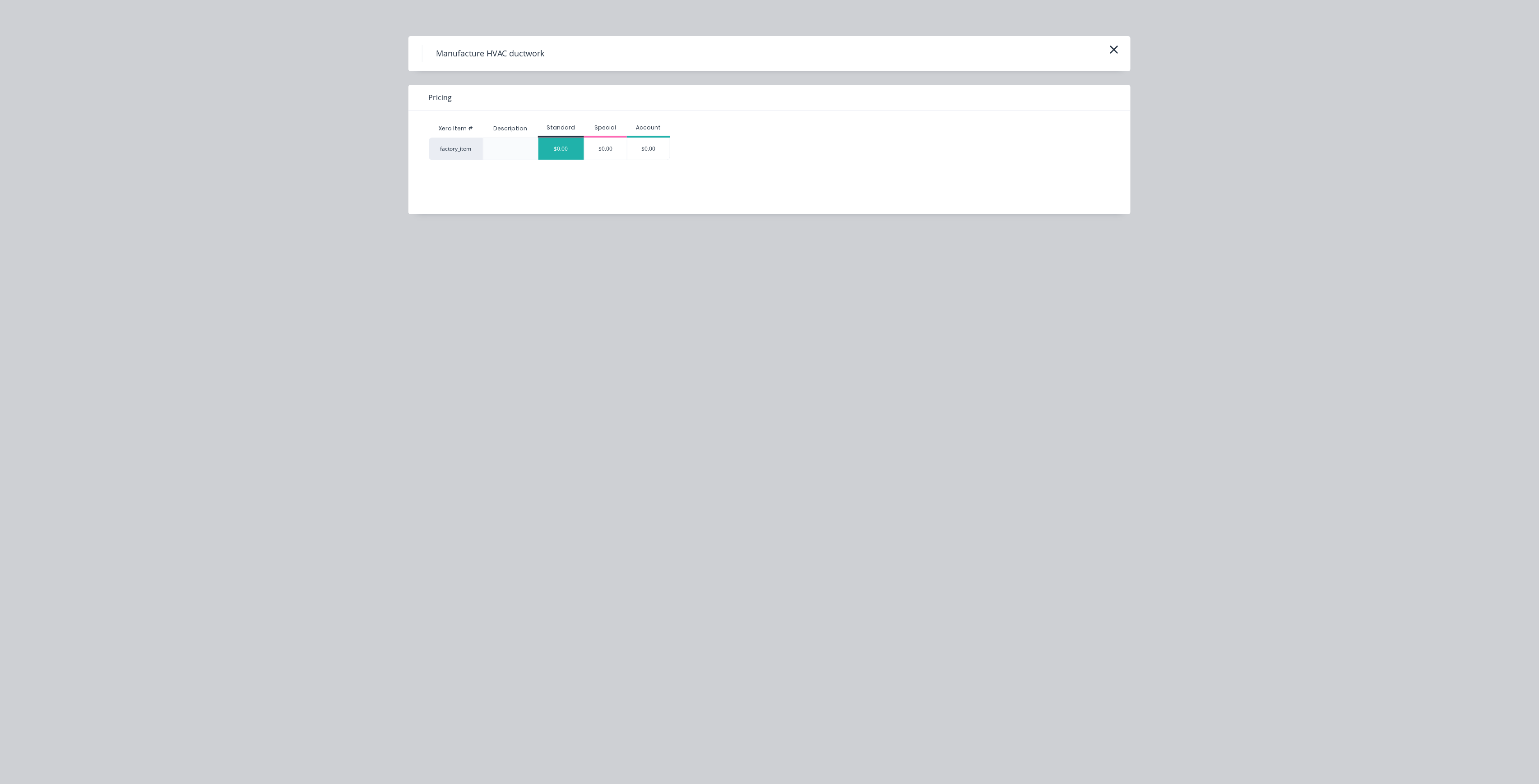
click at [558, 154] on div "$0.00" at bounding box center [561, 149] width 45 height 21
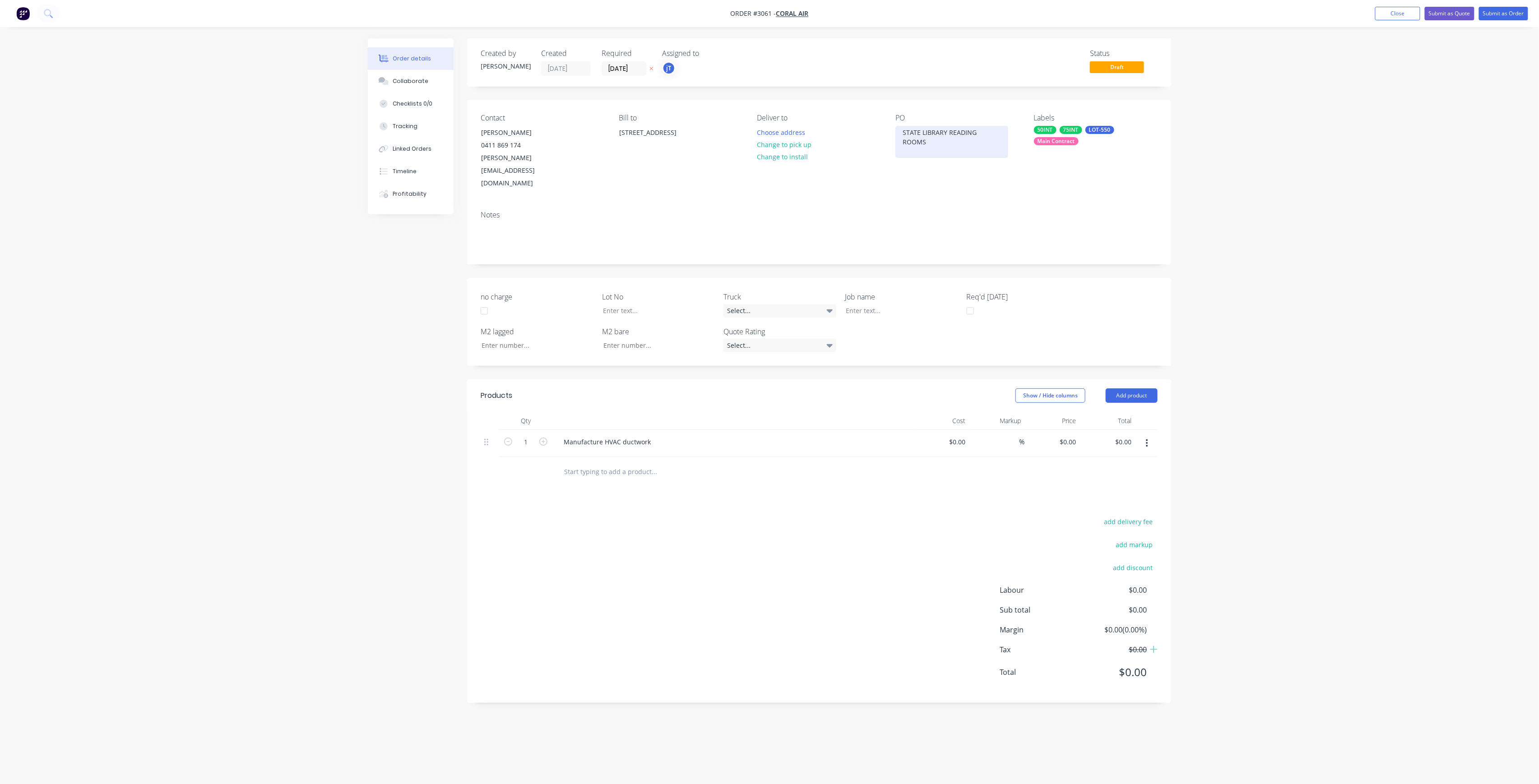
drag, startPoint x: 990, startPoint y: 137, endPoint x: 1005, endPoint y: 133, distance: 15.5
click at [990, 137] on div "STATE LIBRARY READING ROOMS" at bounding box center [952, 142] width 113 height 32
click at [1512, 17] on button "Submit as Order" at bounding box center [1504, 13] width 49 height 14
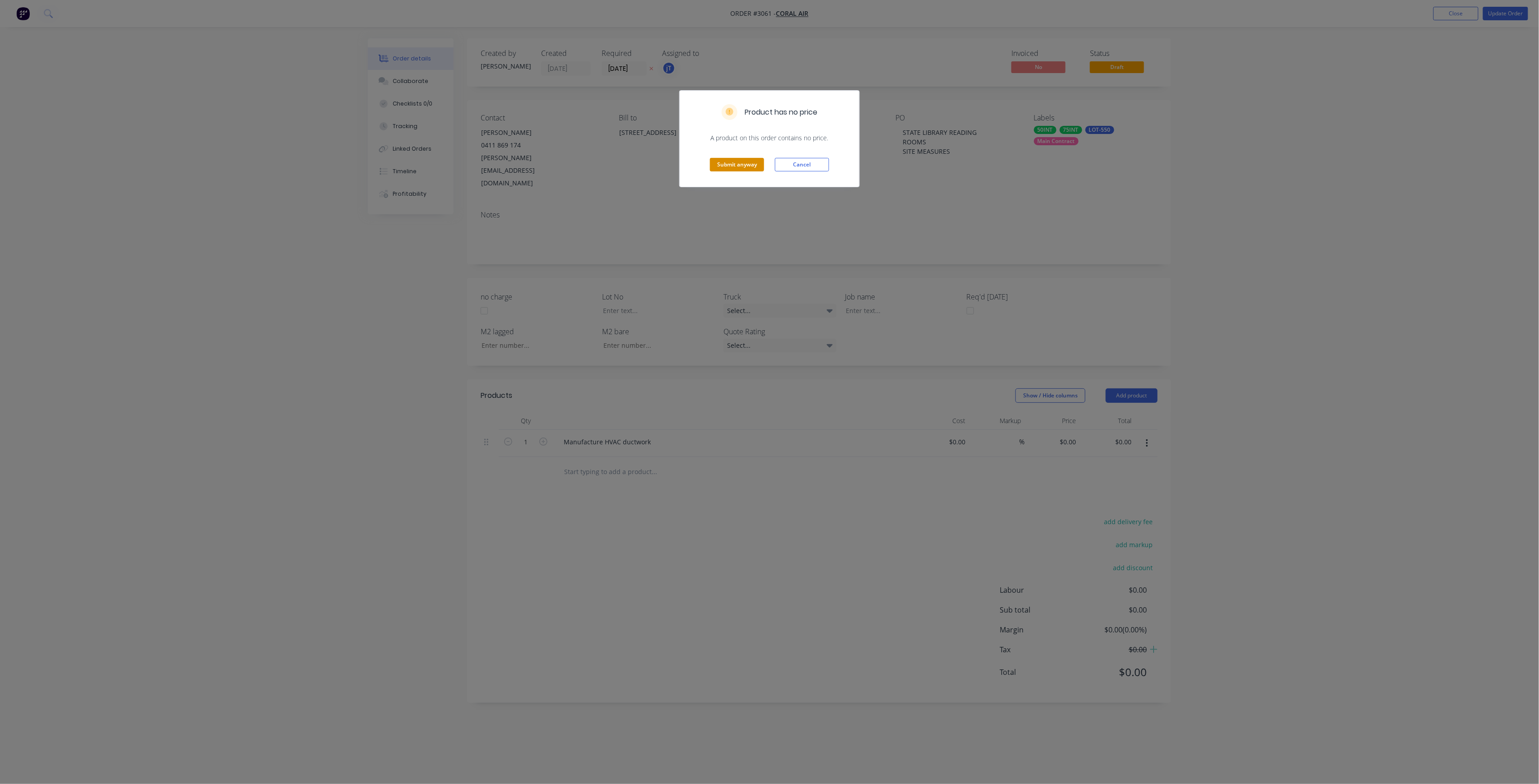
click at [755, 170] on button "Submit anyway" at bounding box center [737, 164] width 54 height 14
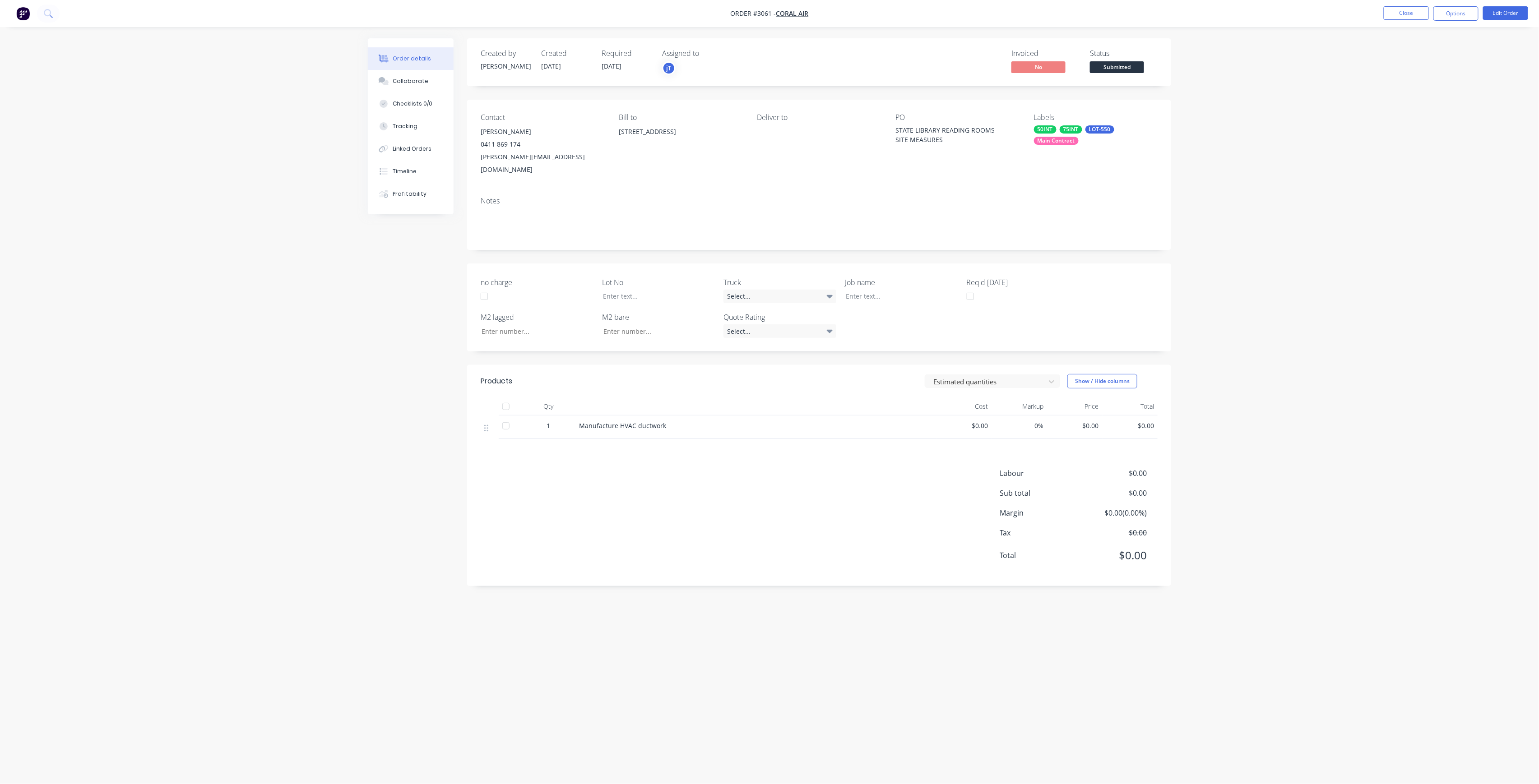
click at [1104, 67] on span "Submitted" at bounding box center [1117, 67] width 54 height 11
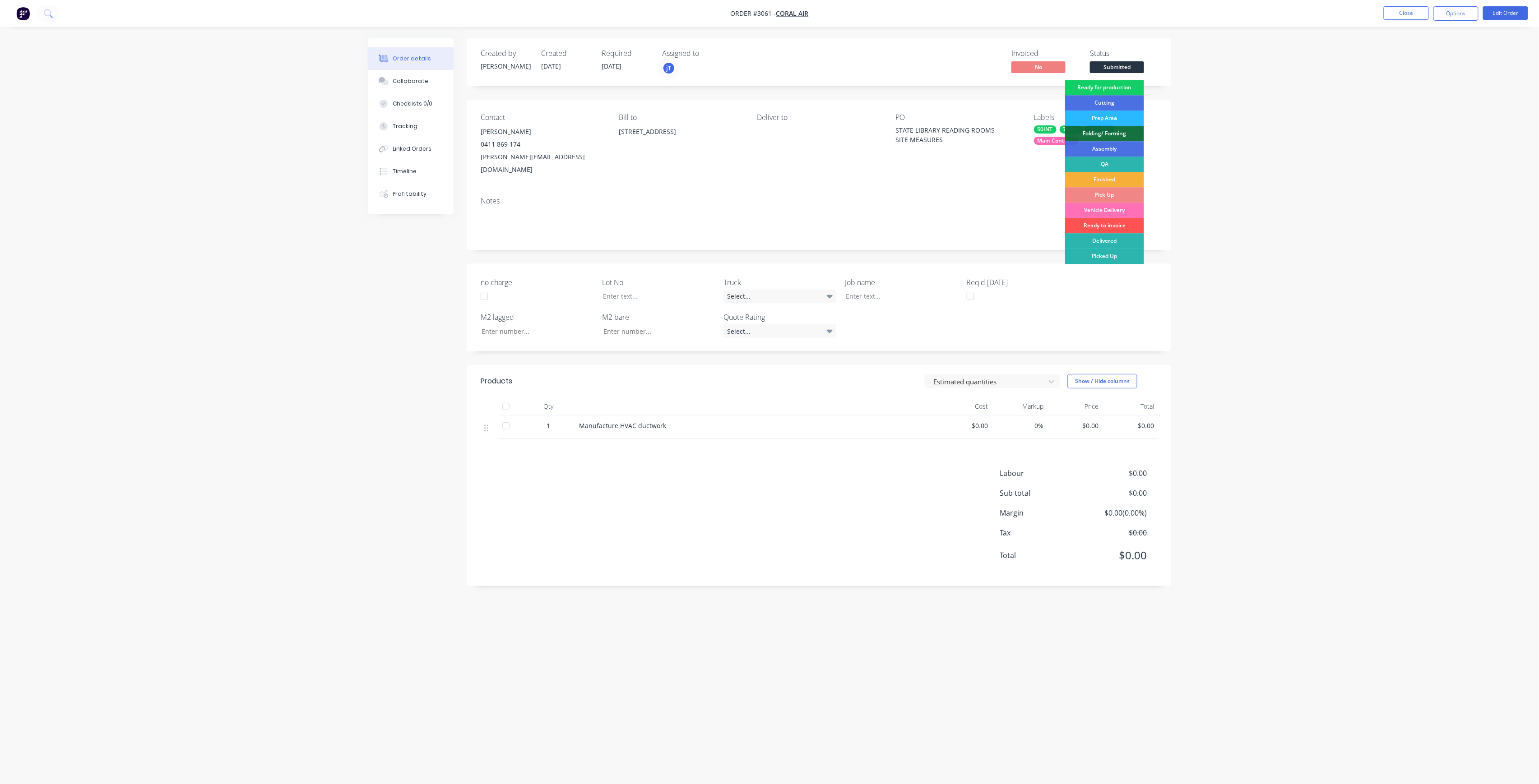
click at [1075, 91] on div "Ready for production" at bounding box center [1105, 88] width 79 height 16
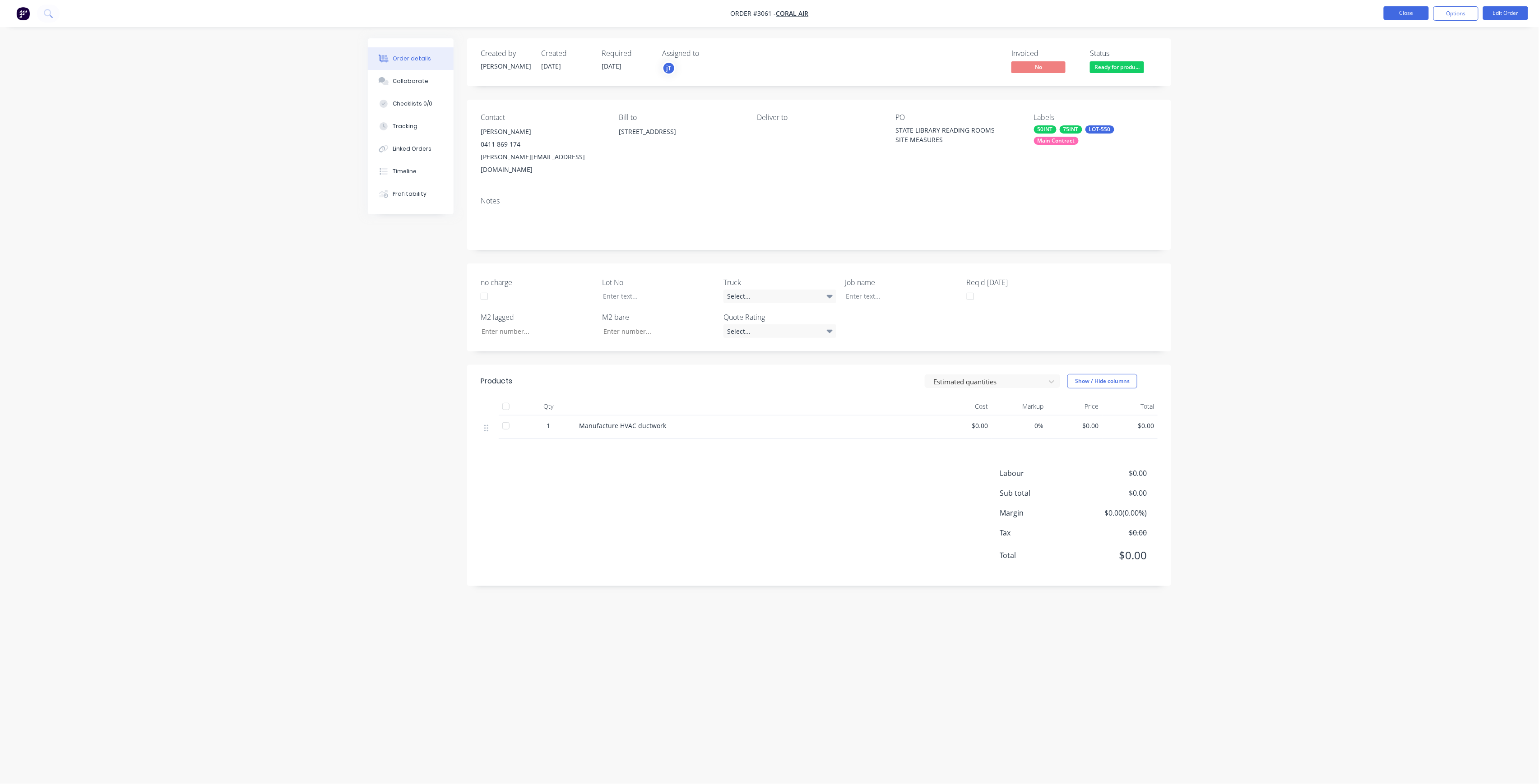
click at [1405, 9] on button "Close" at bounding box center [1406, 13] width 45 height 14
